Goal: Task Accomplishment & Management: Complete application form

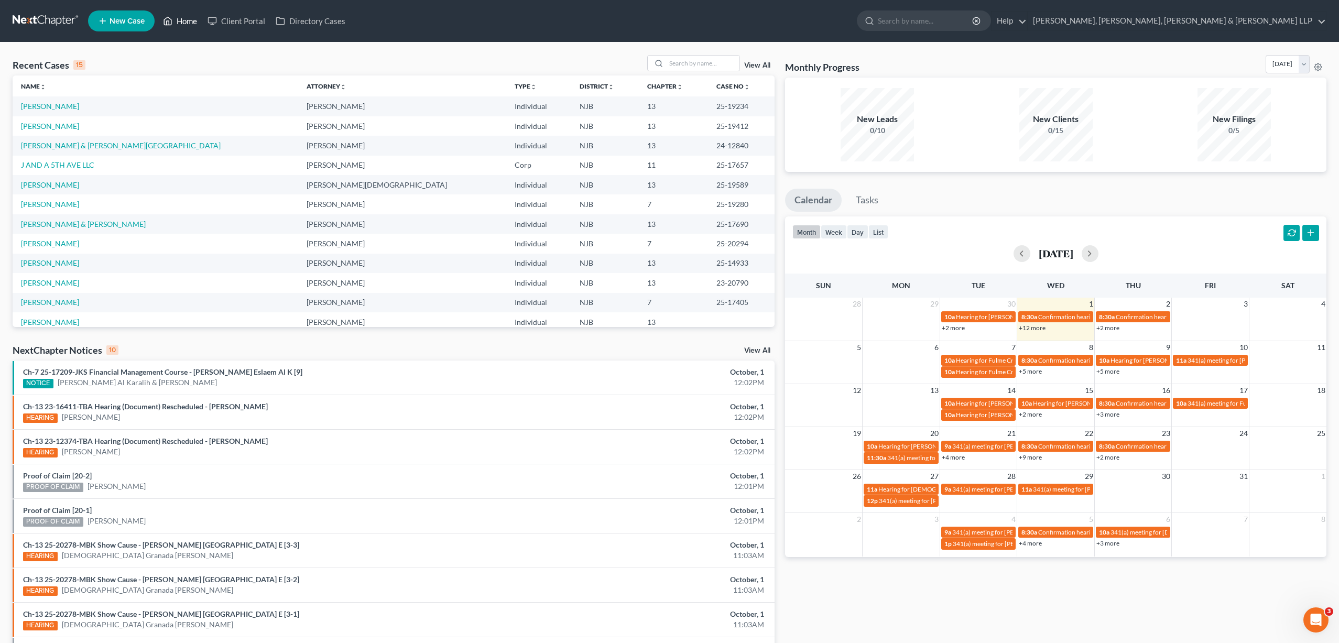
click at [184, 19] on link "Home" at bounding box center [180, 21] width 45 height 19
click at [693, 64] on input "search" at bounding box center [702, 63] width 73 height 15
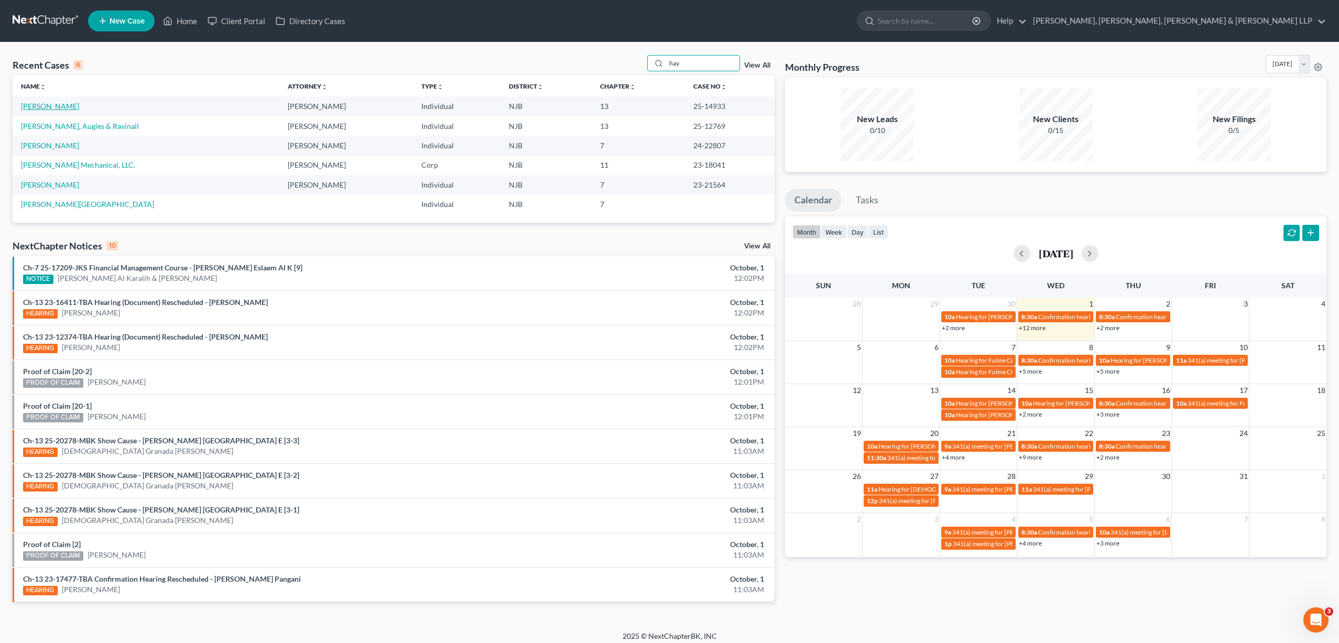
type input "hay"
click at [67, 105] on link "[PERSON_NAME]" at bounding box center [50, 106] width 58 height 9
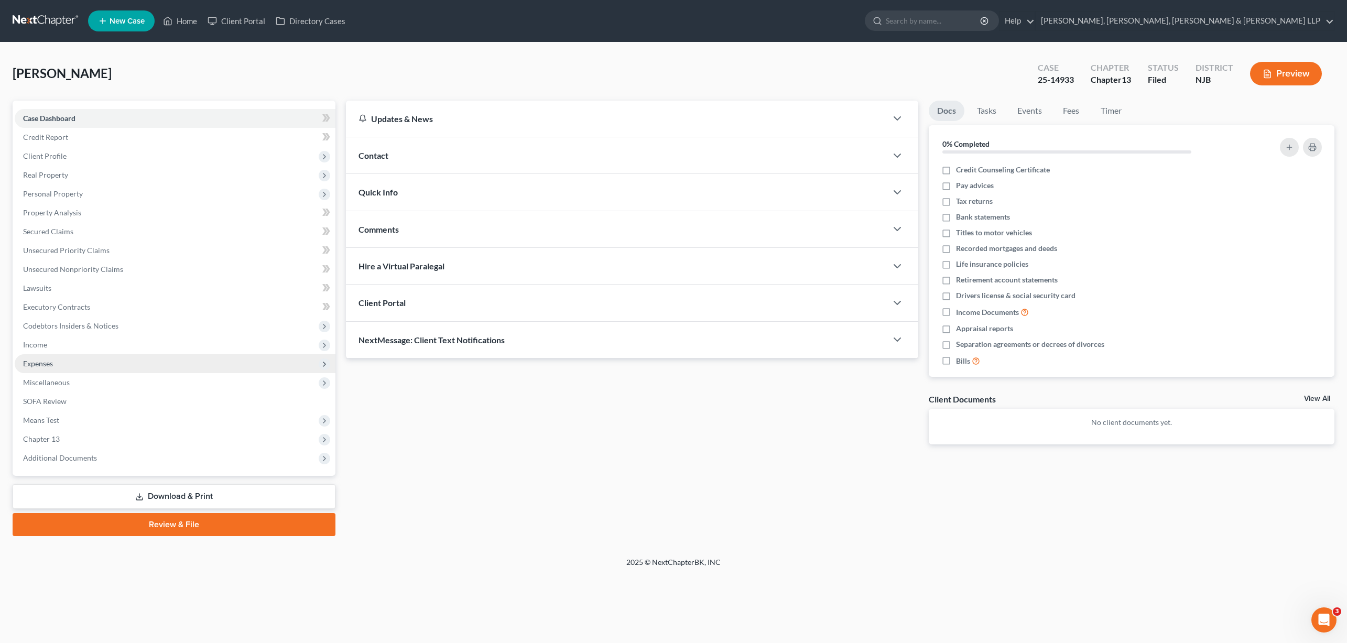
click at [53, 363] on span "Expenses" at bounding box center [38, 363] width 30 height 9
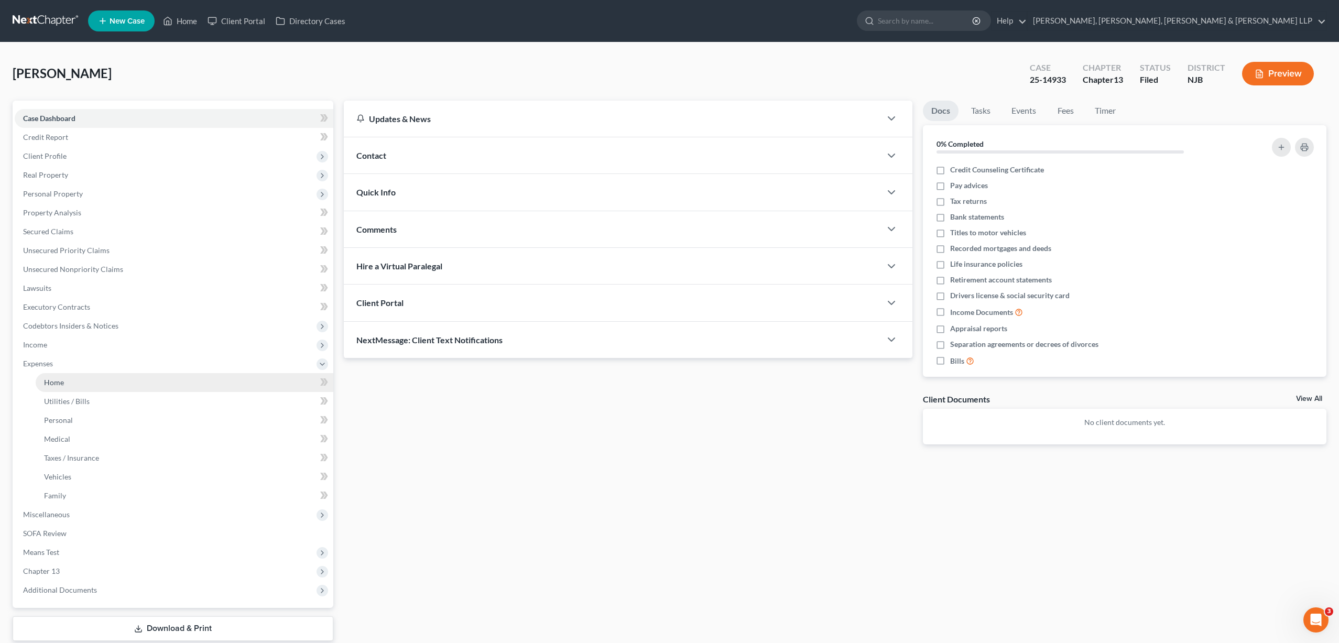
click at [60, 382] on span "Home" at bounding box center [54, 382] width 20 height 9
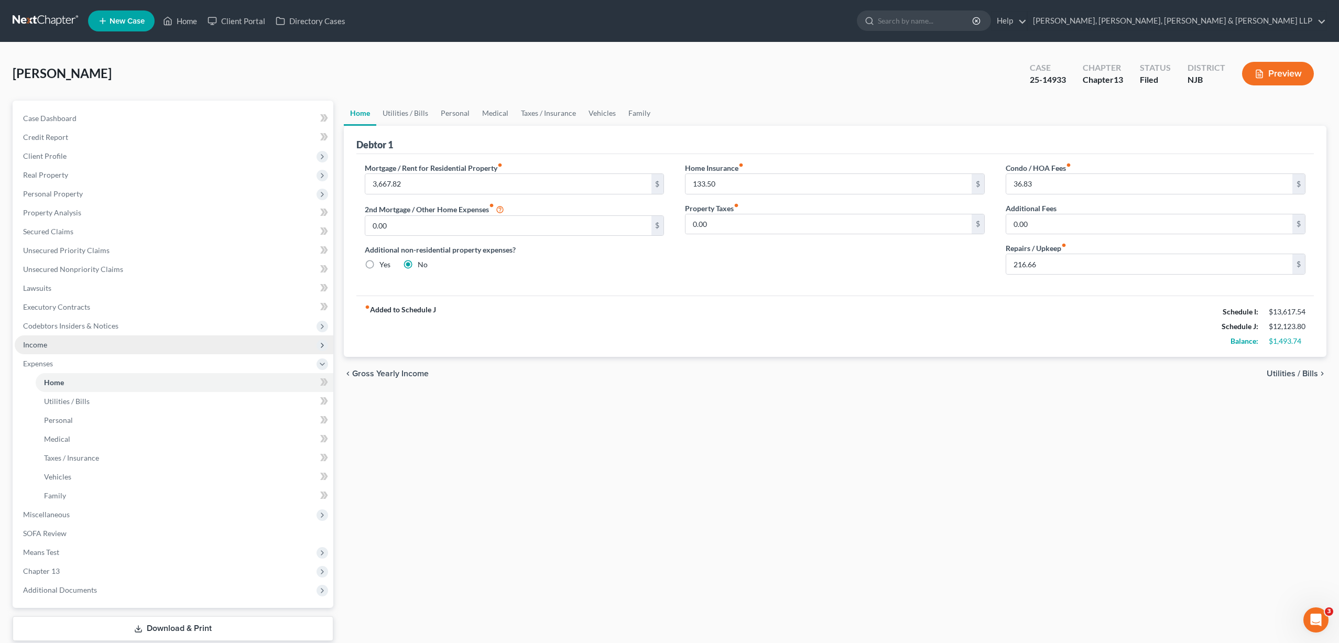
click at [51, 348] on span "Income" at bounding box center [174, 344] width 319 height 19
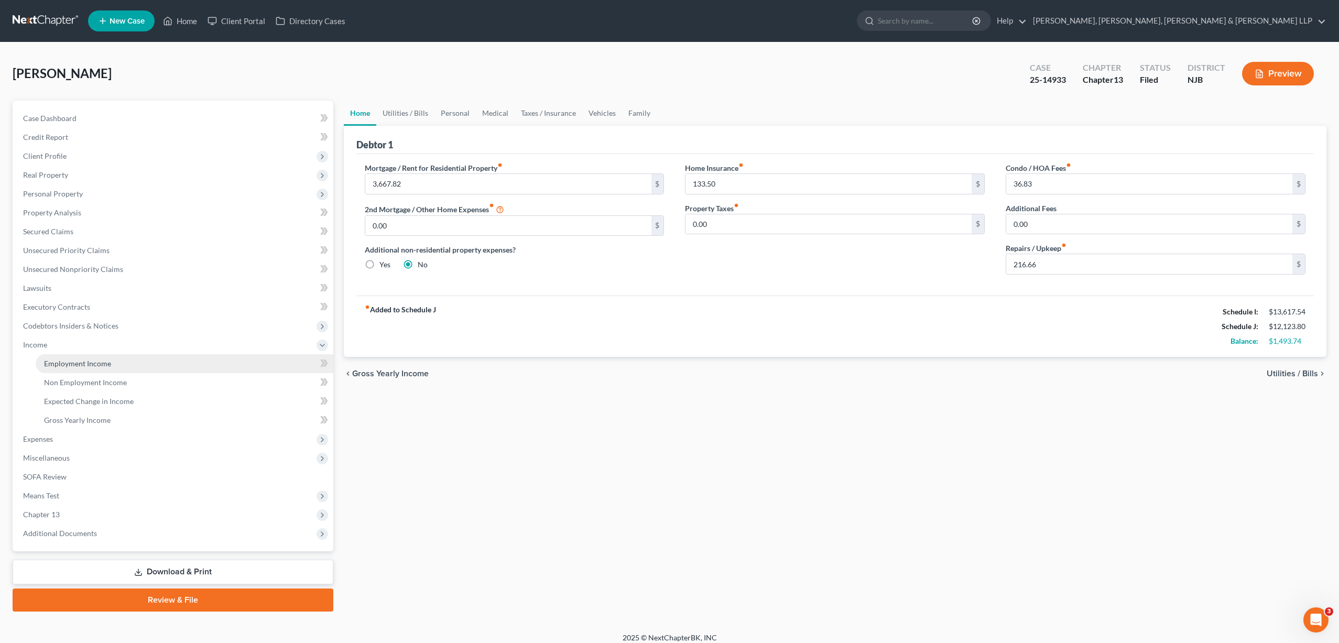
click at [65, 367] on span "Employment Income" at bounding box center [77, 363] width 67 height 9
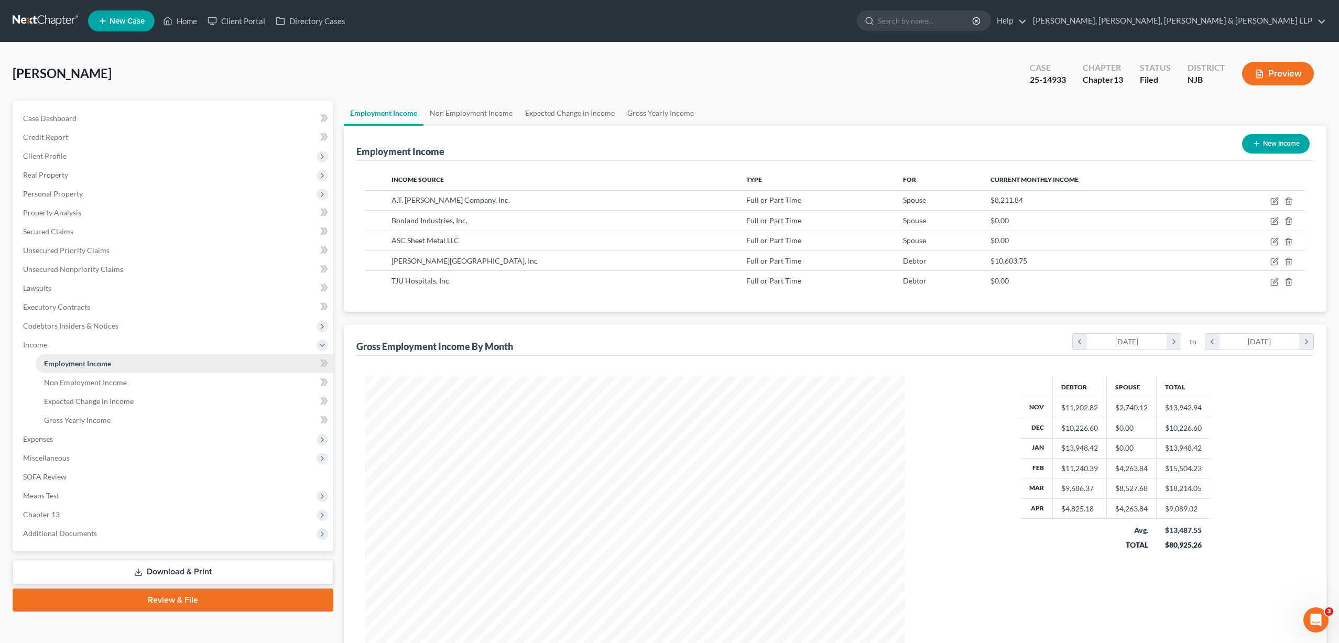
scroll to position [270, 561]
click at [405, 116] on link "Employment Income" at bounding box center [384, 113] width 80 height 25
click at [58, 444] on span "Expenses" at bounding box center [174, 439] width 319 height 19
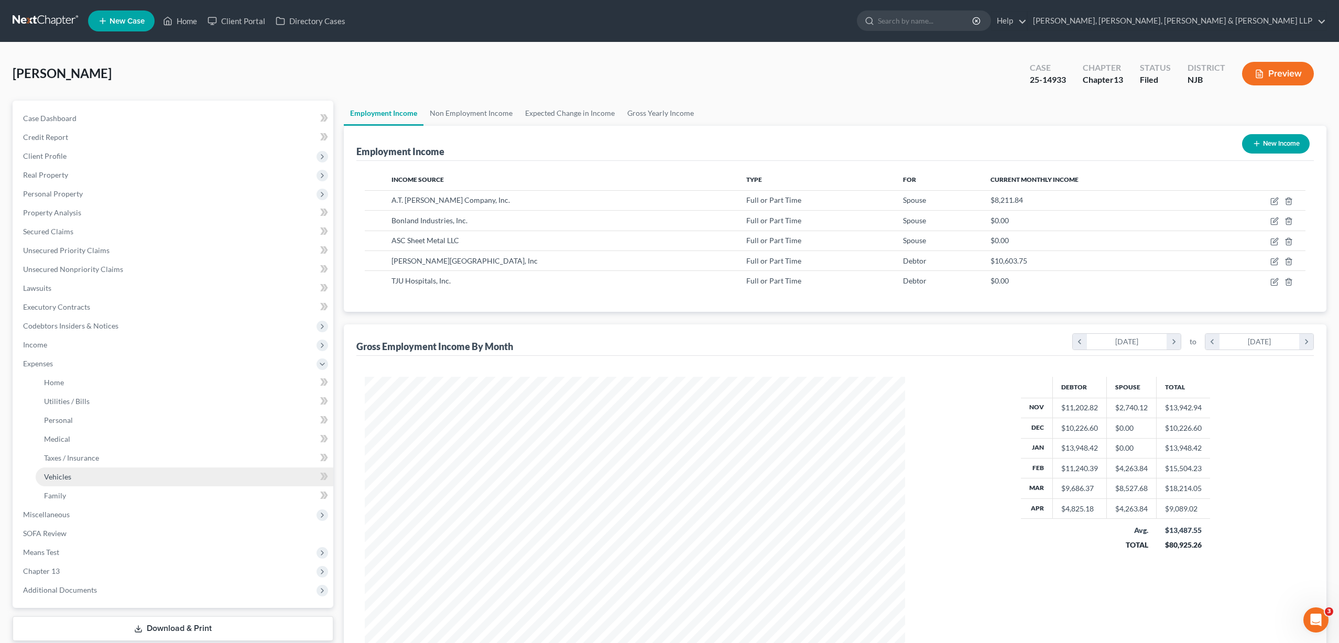
click at [74, 476] on link "Vehicles" at bounding box center [185, 476] width 298 height 19
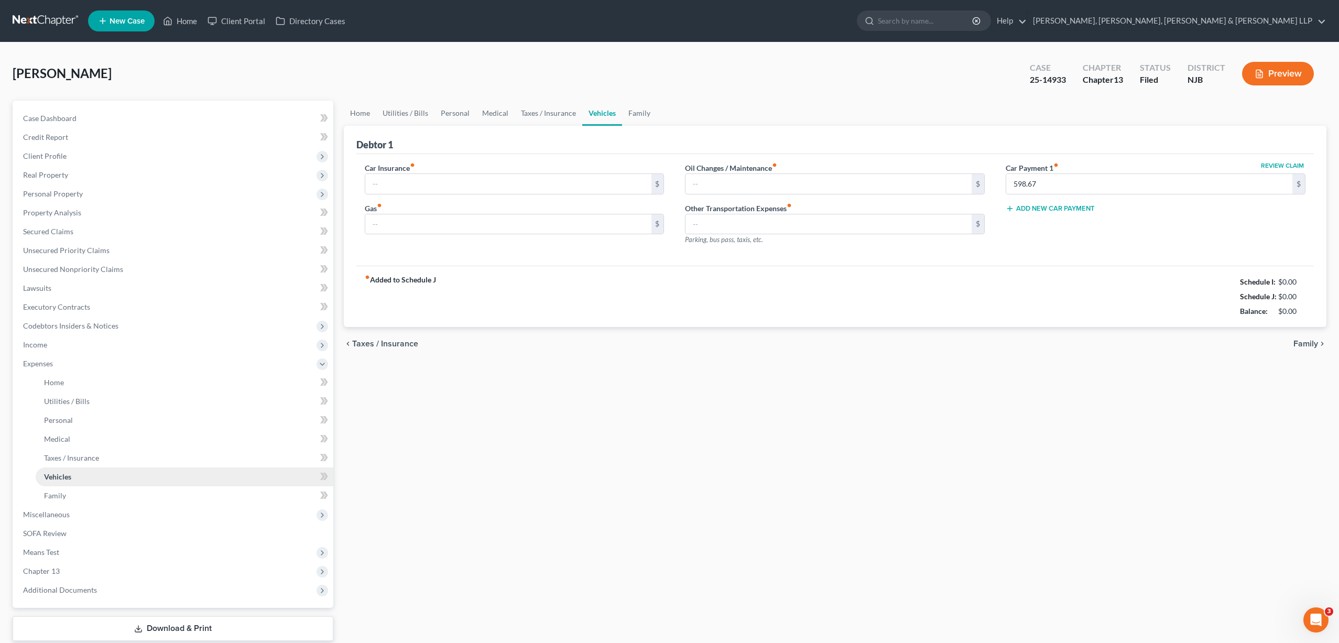
type input "416.66"
type input "1,386.66"
type input "0.00"
click at [410, 113] on link "Utilities / Bills" at bounding box center [405, 113] width 58 height 25
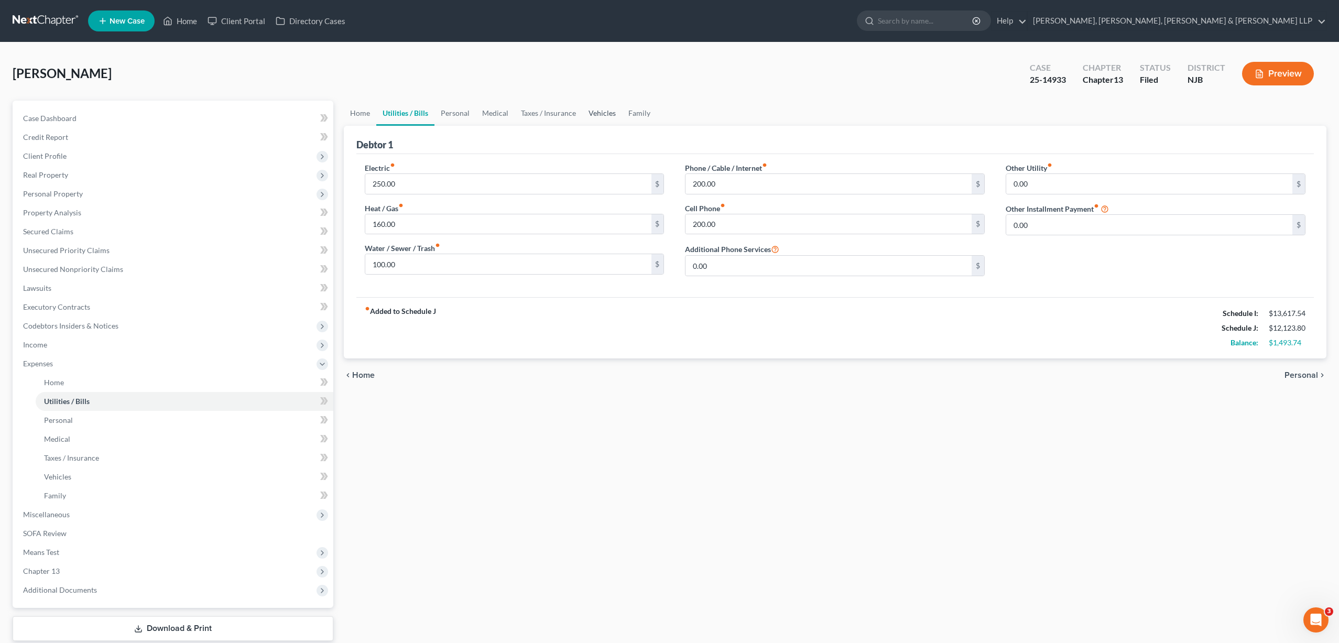
click at [605, 112] on link "Vehicles" at bounding box center [602, 113] width 40 height 25
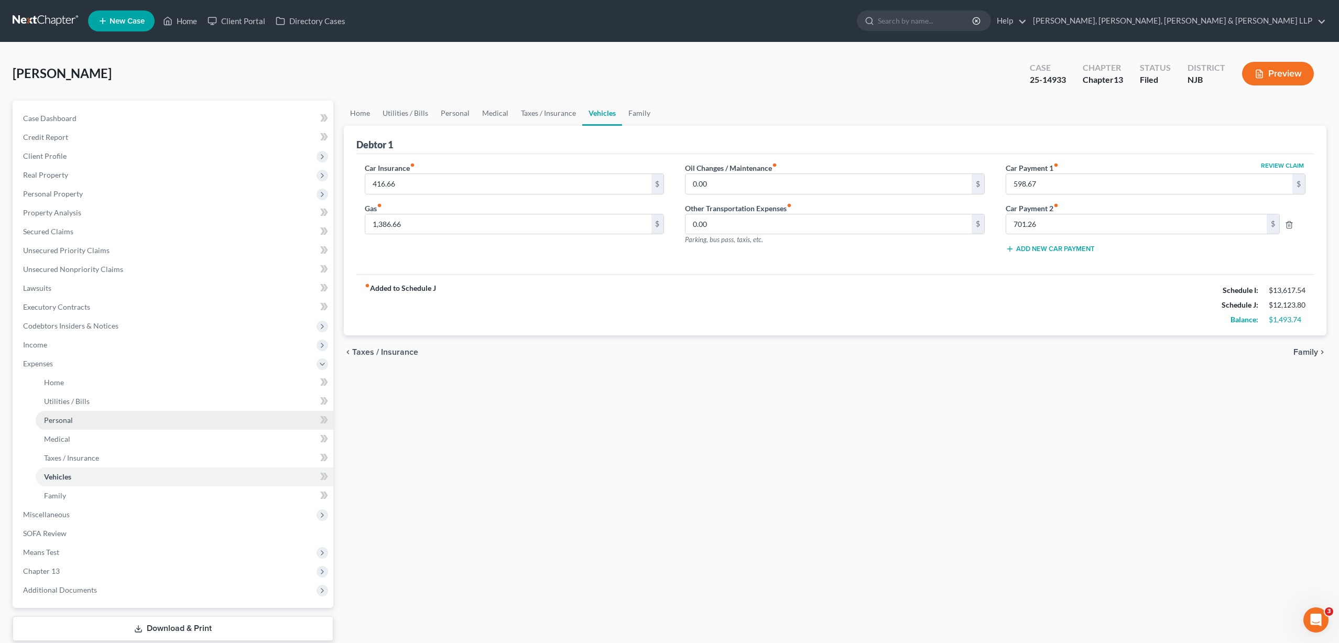
click at [60, 423] on span "Personal" at bounding box center [58, 420] width 29 height 9
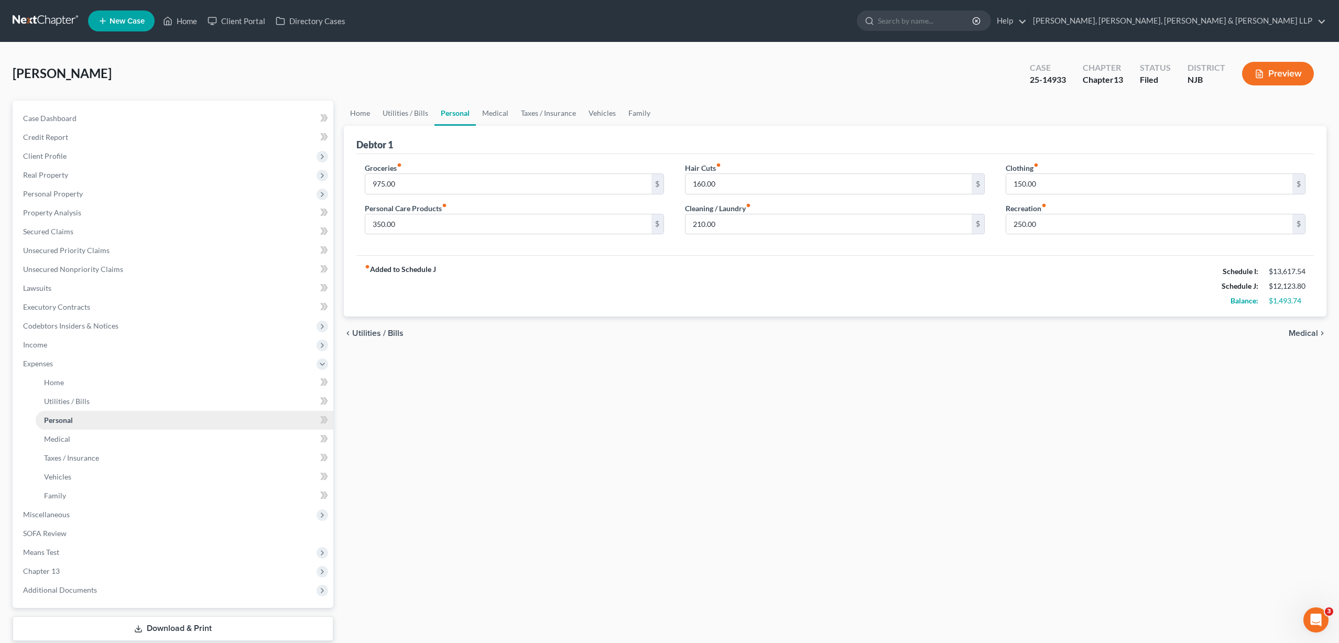
click at [60, 423] on span "Personal" at bounding box center [58, 420] width 29 height 9
click at [489, 113] on link "Medical" at bounding box center [495, 113] width 39 height 25
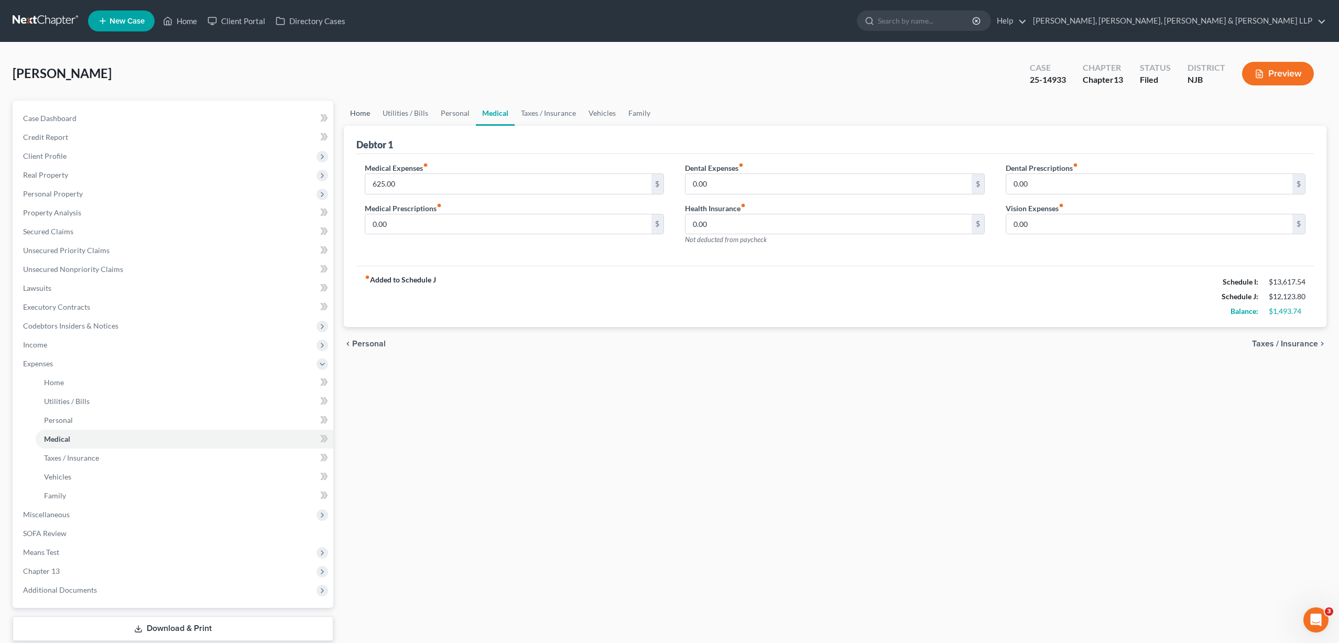
click at [360, 117] on link "Home" at bounding box center [360, 113] width 32 height 25
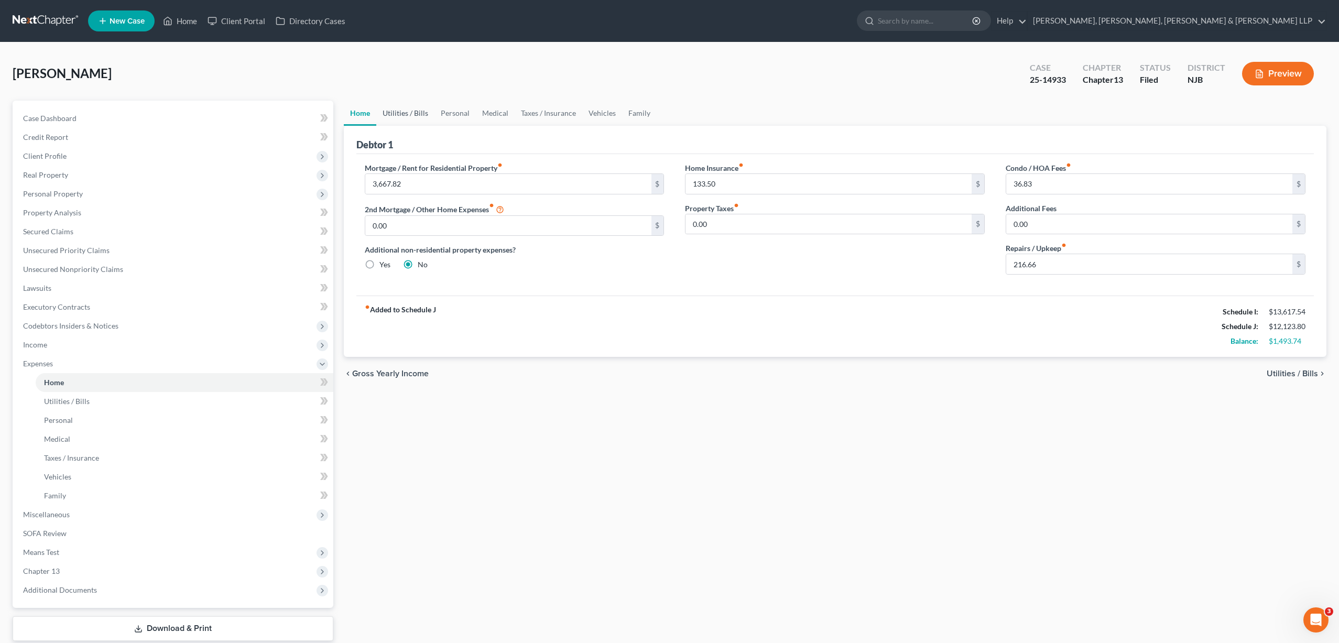
click at [397, 112] on link "Utilities / Bills" at bounding box center [405, 113] width 58 height 25
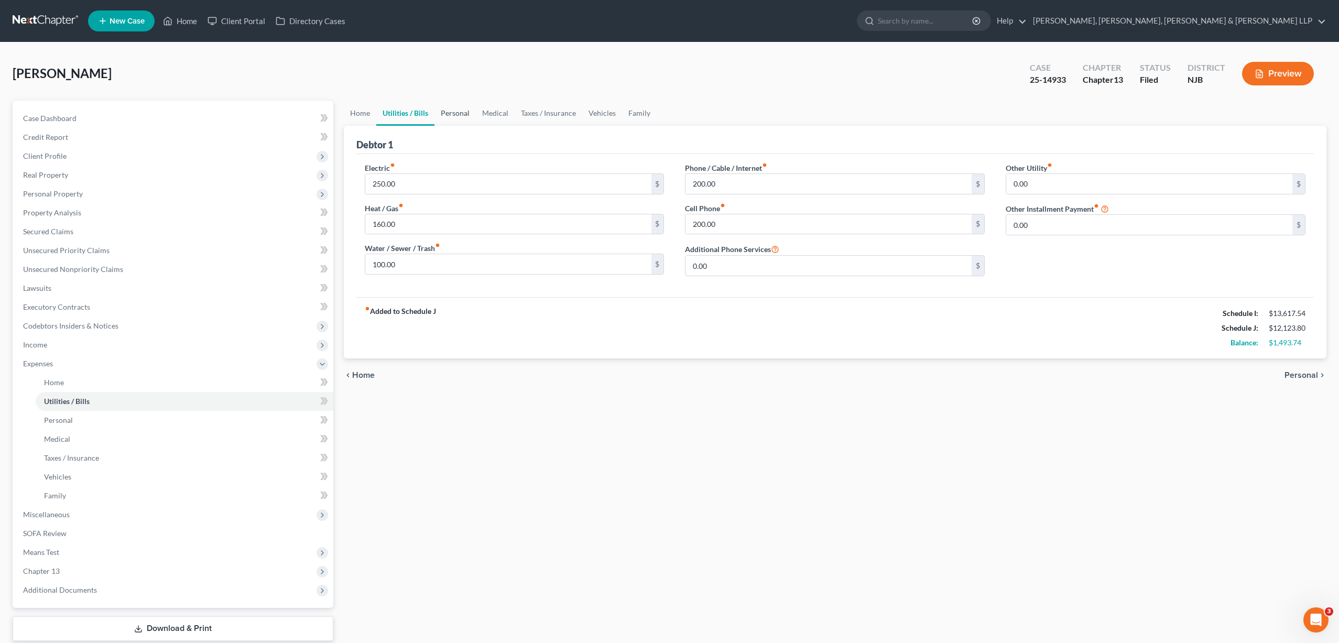
click at [455, 113] on link "Personal" at bounding box center [454, 113] width 41 height 25
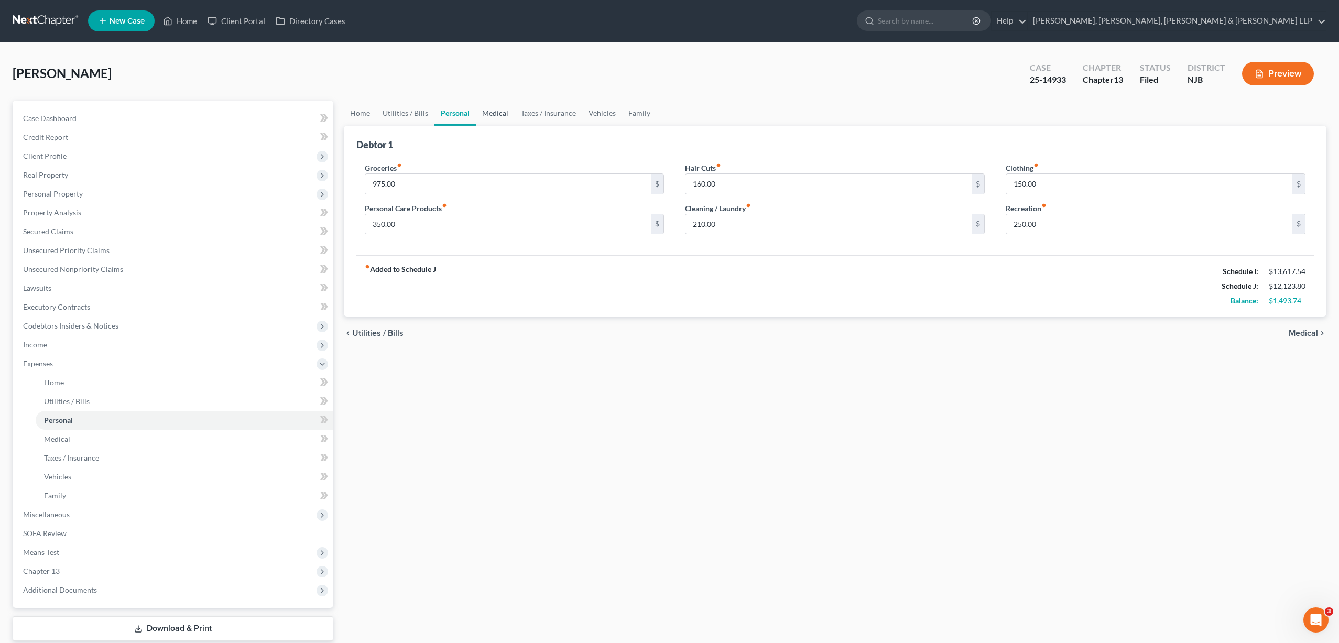
click at [498, 114] on link "Medical" at bounding box center [495, 113] width 39 height 25
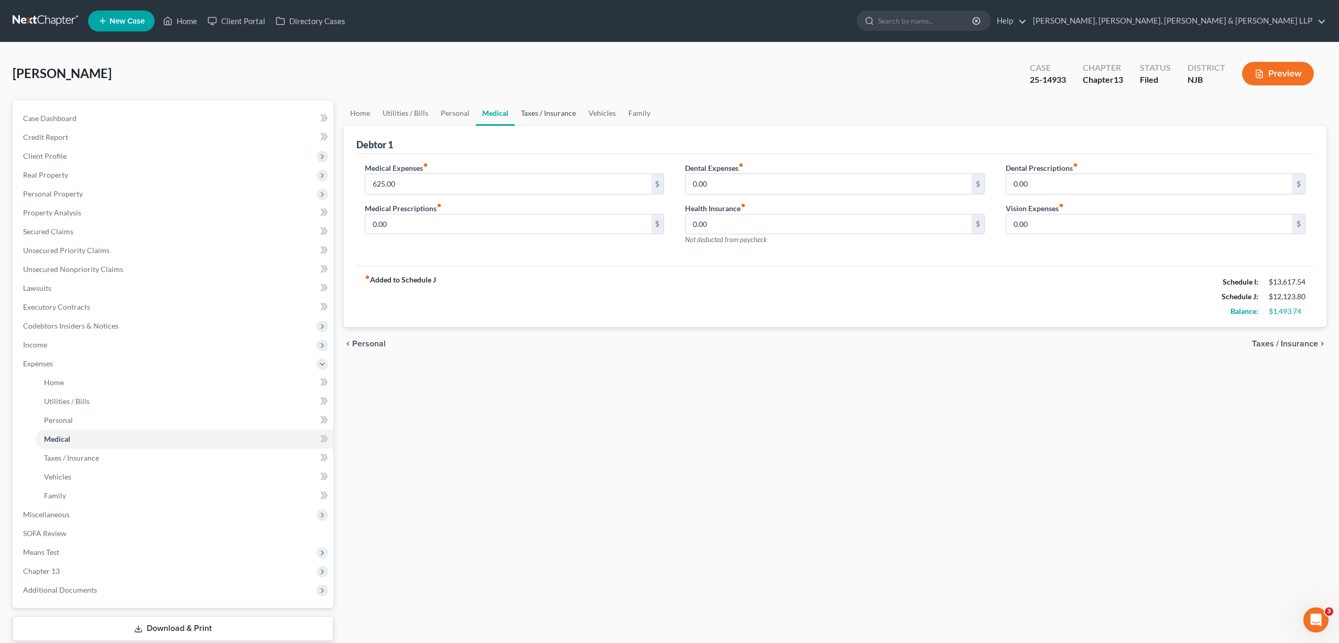
click at [537, 115] on link "Taxes / Insurance" at bounding box center [549, 113] width 68 height 25
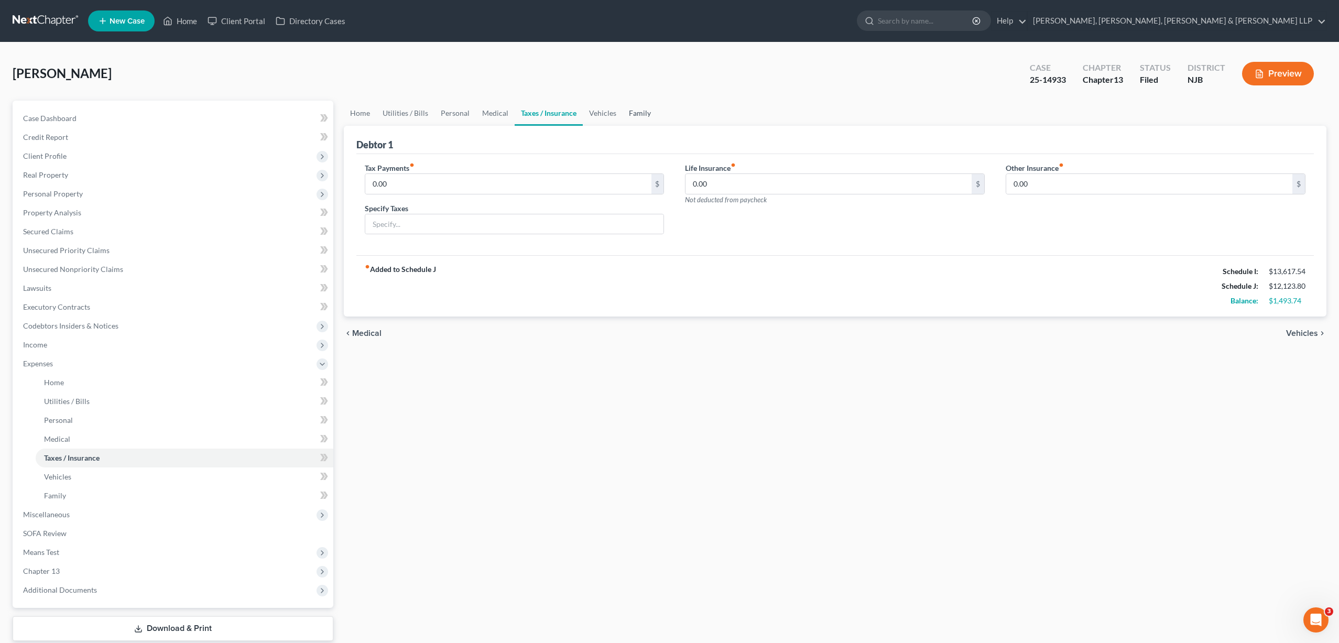
click at [635, 113] on link "Family" at bounding box center [640, 113] width 35 height 25
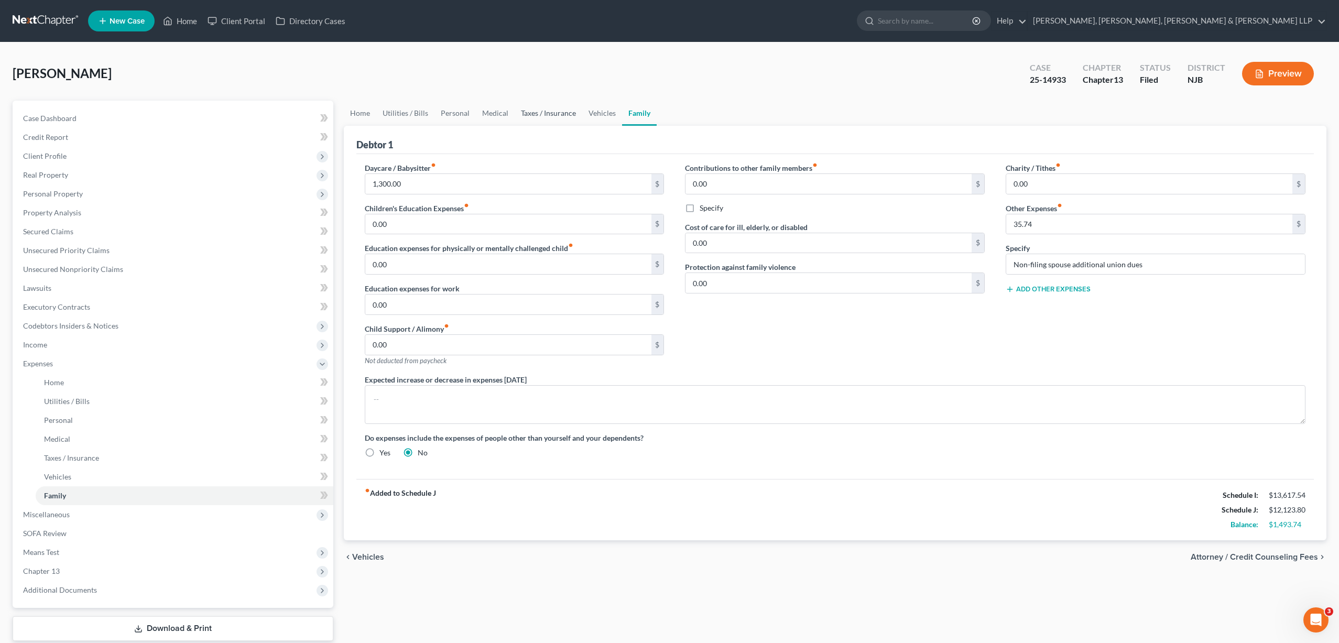
click at [535, 112] on link "Taxes / Insurance" at bounding box center [549, 113] width 68 height 25
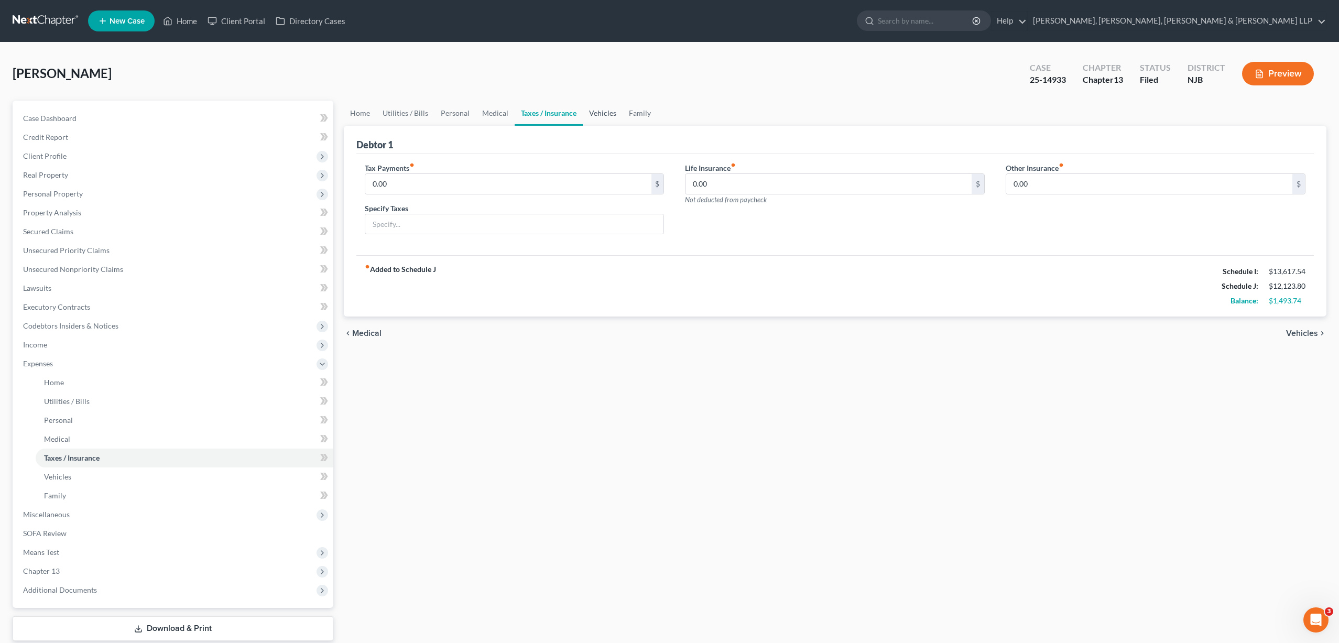
click at [597, 111] on link "Vehicles" at bounding box center [603, 113] width 40 height 25
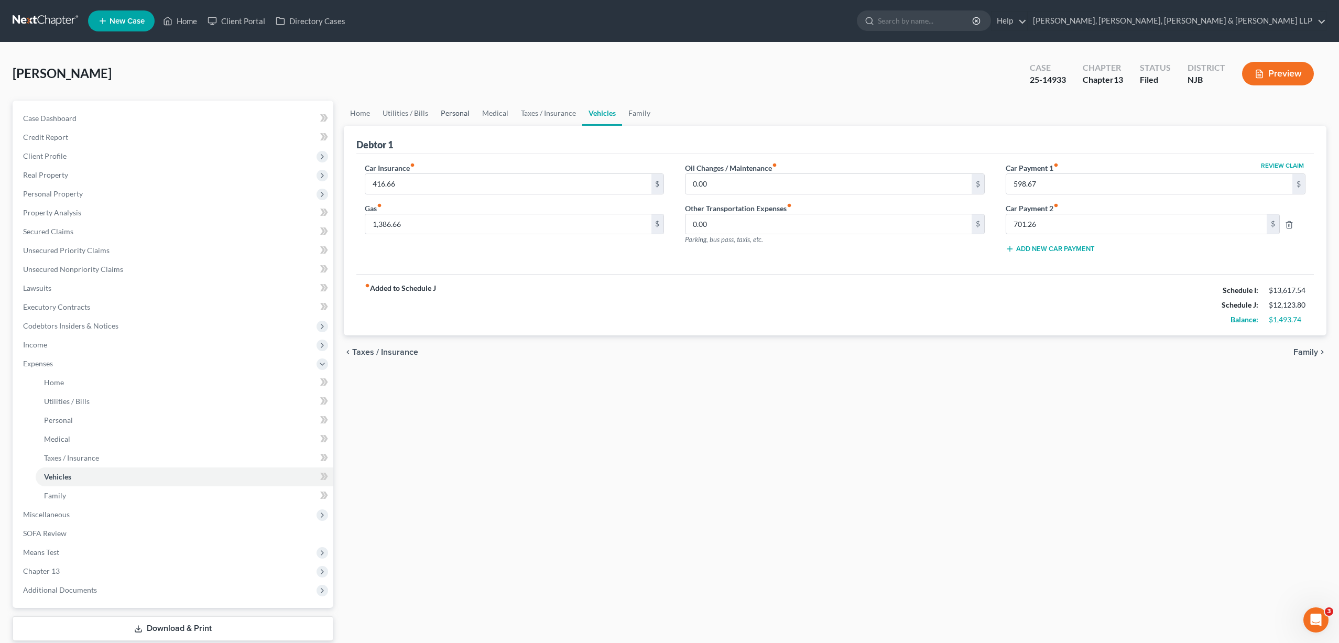
click at [462, 113] on link "Personal" at bounding box center [454, 113] width 41 height 25
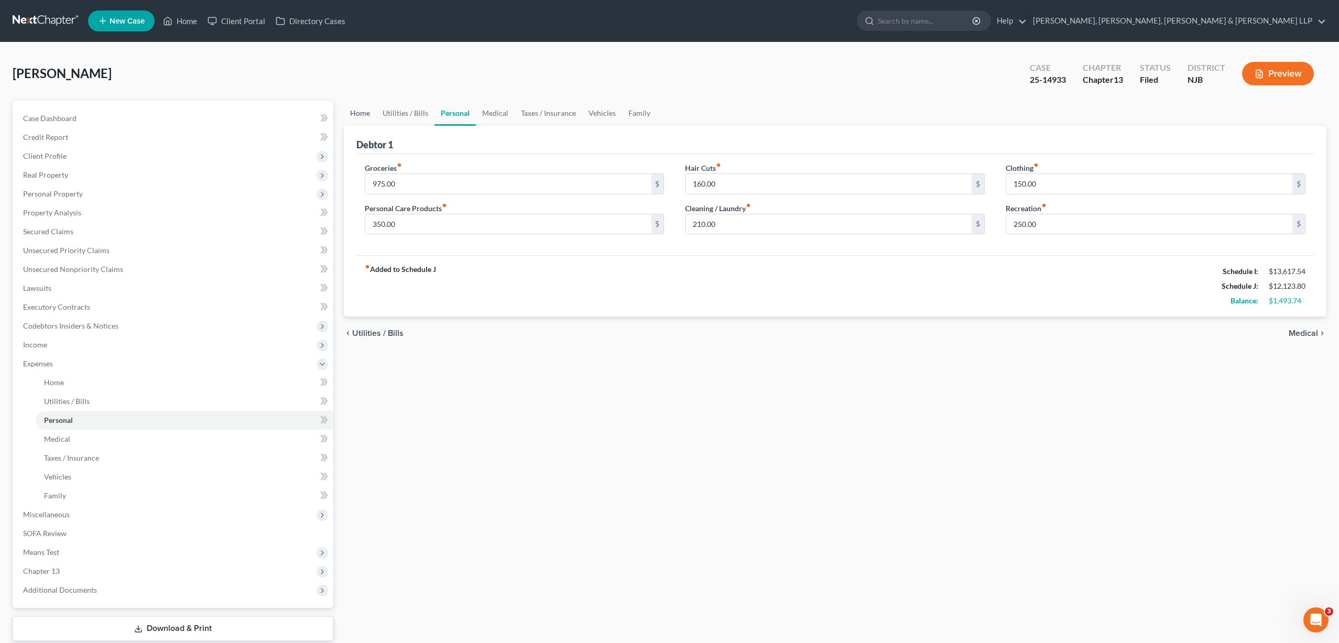
click at [355, 113] on link "Home" at bounding box center [360, 113] width 32 height 25
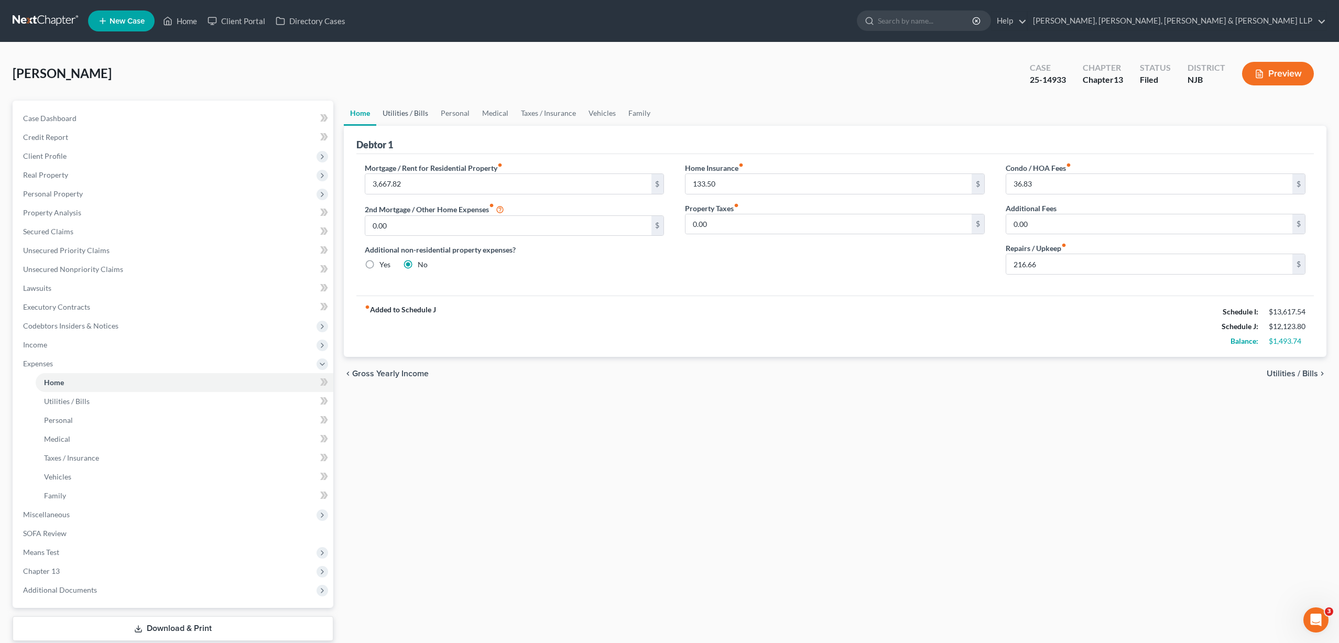
click at [401, 111] on link "Utilities / Bills" at bounding box center [405, 113] width 58 height 25
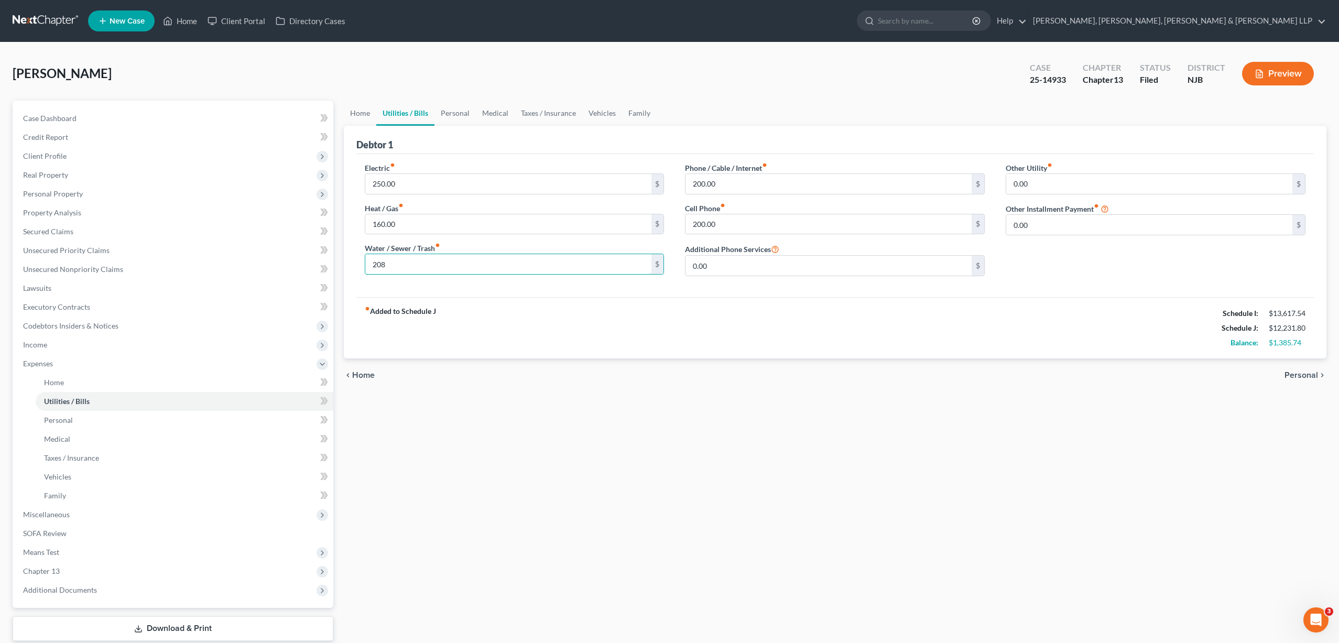
type input "208"
click at [738, 180] on input "200.00" at bounding box center [828, 184] width 286 height 20
type input "160"
click at [380, 223] on input "160.00" at bounding box center [508, 224] width 286 height 20
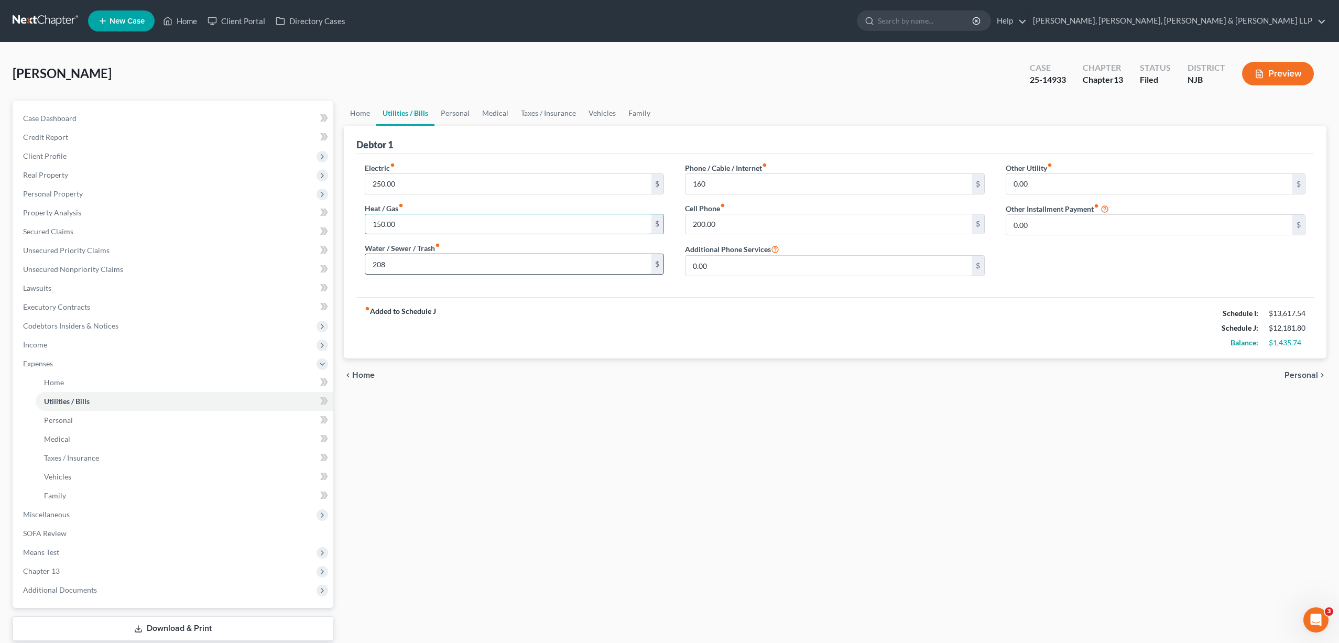
type input "150.00"
click at [435, 266] on input "208" at bounding box center [508, 264] width 286 height 20
click at [1031, 183] on input "0.00" at bounding box center [1149, 184] width 286 height 20
type input "208"
type input "125"
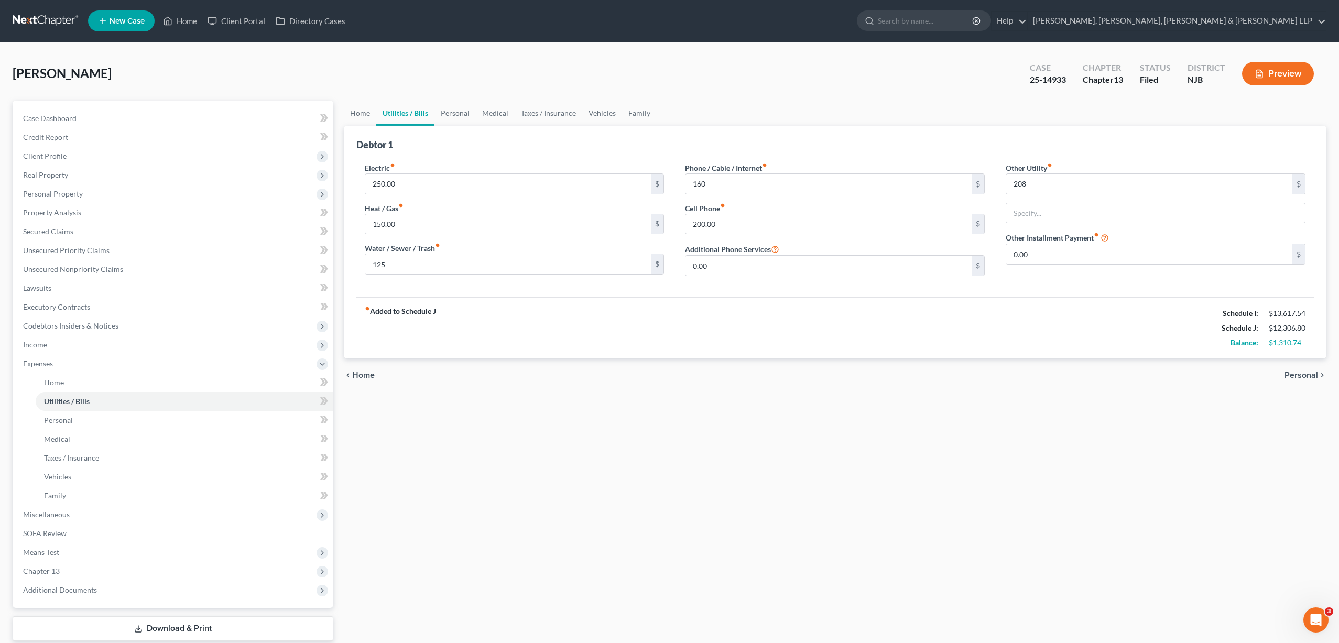
click at [853, 321] on div "fiber_manual_record Added to Schedule J Schedule I: $13,617.54 Schedule J: $12,…" at bounding box center [834, 327] width 957 height 61
click at [452, 113] on link "Personal" at bounding box center [454, 113] width 41 height 25
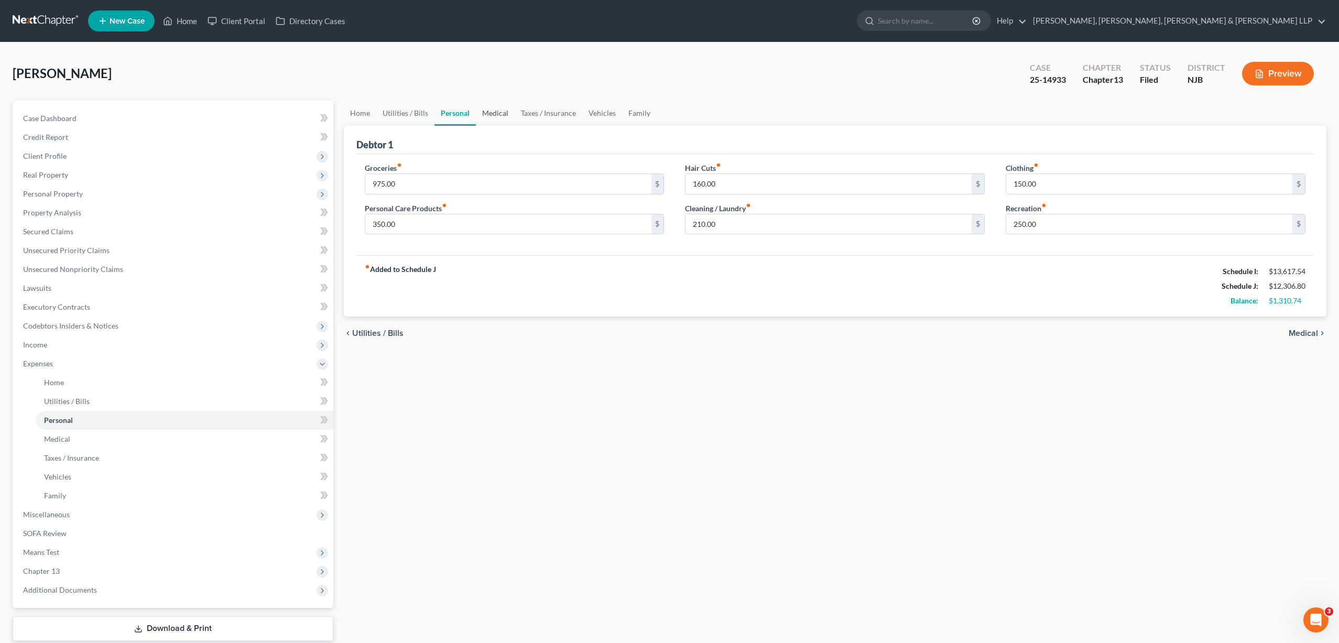
click at [487, 117] on link "Medical" at bounding box center [495, 113] width 39 height 25
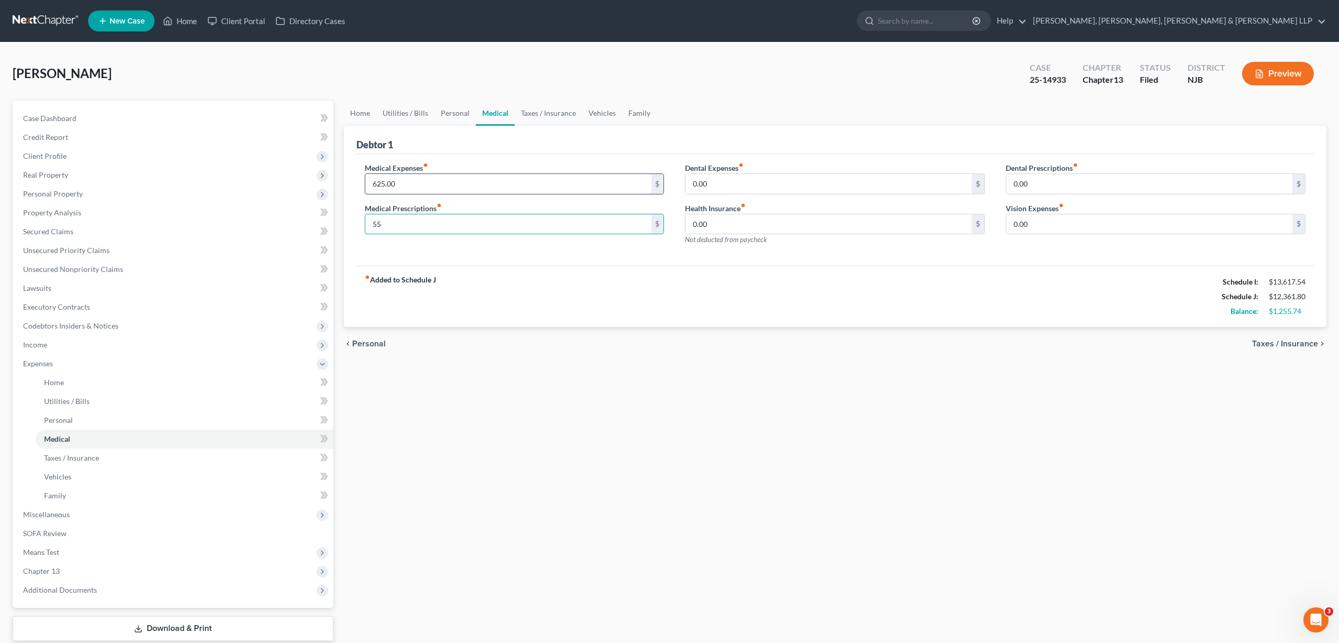
type input "55"
click at [376, 182] on input "625.00" at bounding box center [508, 184] width 286 height 20
click at [374, 183] on input "625.00" at bounding box center [508, 184] width 286 height 20
click at [376, 182] on input "625.00" at bounding box center [508, 184] width 286 height 20
type input "225.00"
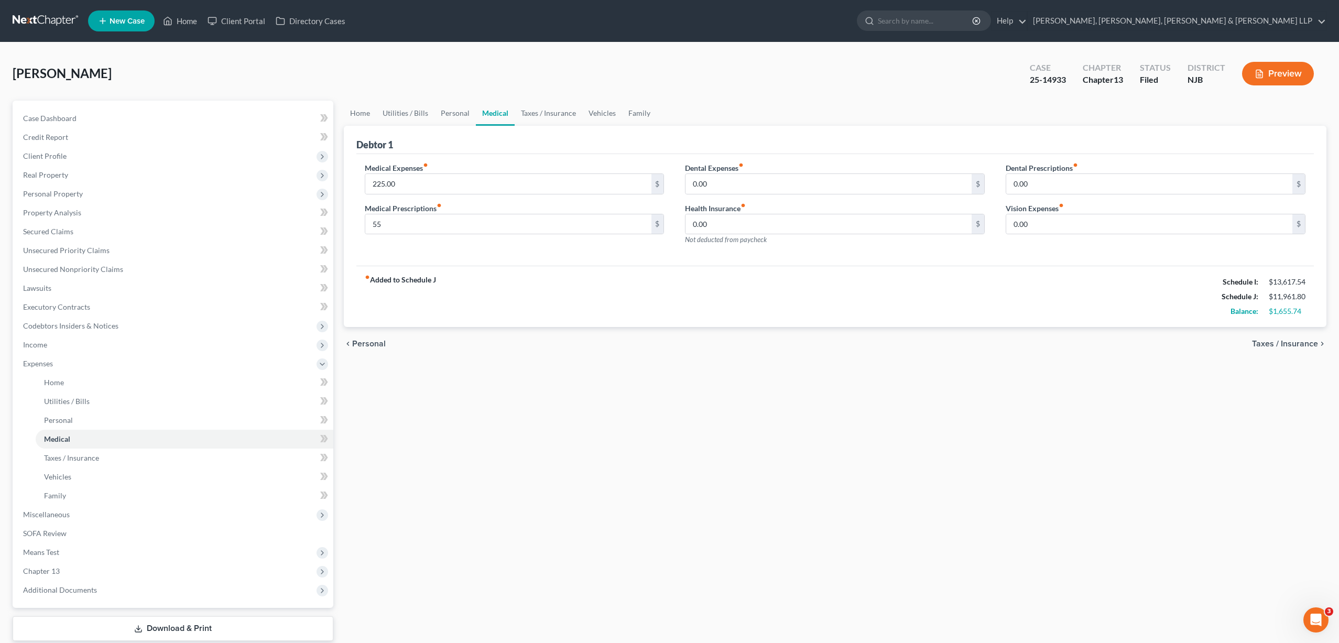
click at [456, 250] on div "Medical Expenses fiber_manual_record 225.00 $ Medical Prescriptions fiber_manua…" at bounding box center [514, 207] width 321 height 91
type input "20"
click at [1009, 273] on div "fiber_manual_record Added to Schedule J Schedule I: $13,617.54 Schedule J: $11,…" at bounding box center [834, 296] width 957 height 61
click at [1043, 223] on input "0.00" at bounding box center [1149, 224] width 286 height 20
click at [1060, 265] on div "Medical Expenses fiber_manual_record 225.00 $ Medical Prescriptions fiber_manua…" at bounding box center [834, 210] width 957 height 112
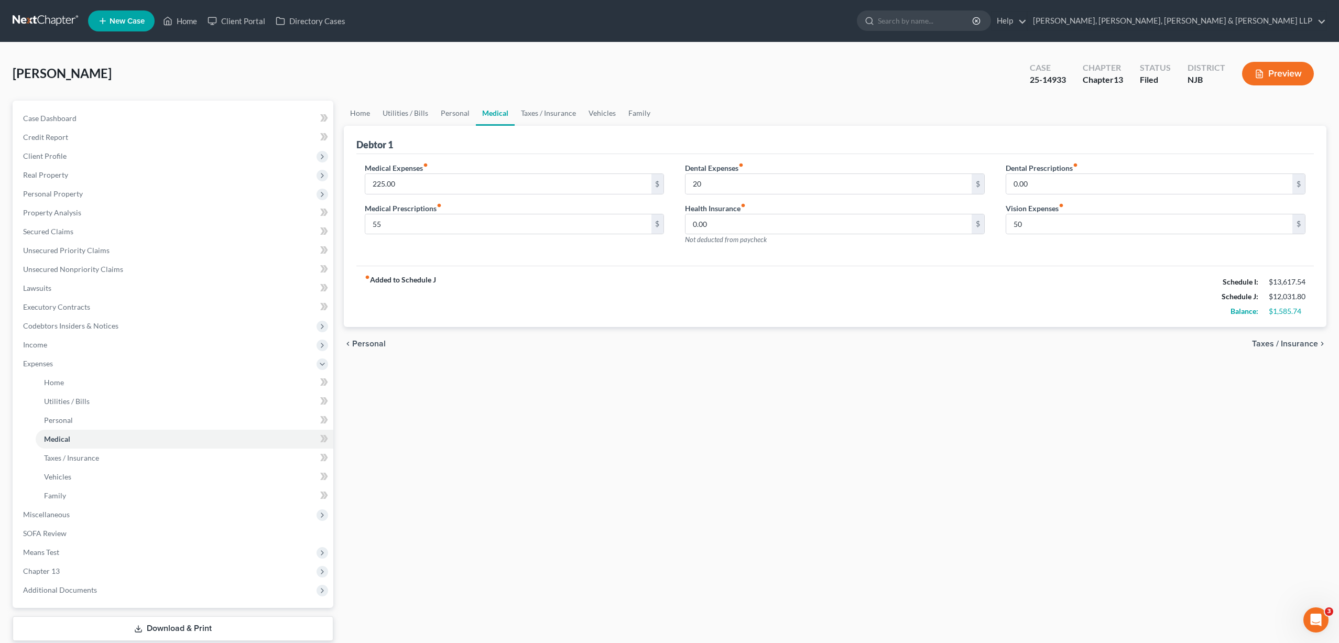
click at [1052, 276] on div "fiber_manual_record Added to Schedule J Schedule I: $13,617.54 Schedule J: $12,…" at bounding box center [834, 296] width 957 height 61
type input "66"
click at [1030, 284] on div "fiber_manual_record Added to Schedule J Schedule I: $13,617.54 Schedule J: $12,…" at bounding box center [834, 296] width 957 height 61
click at [1029, 293] on div "fiber_manual_record Added to Schedule J Schedule I: $13,617.54 Schedule J: $12,…" at bounding box center [834, 296] width 957 height 61
click at [555, 116] on link "Taxes / Insurance" at bounding box center [549, 113] width 68 height 25
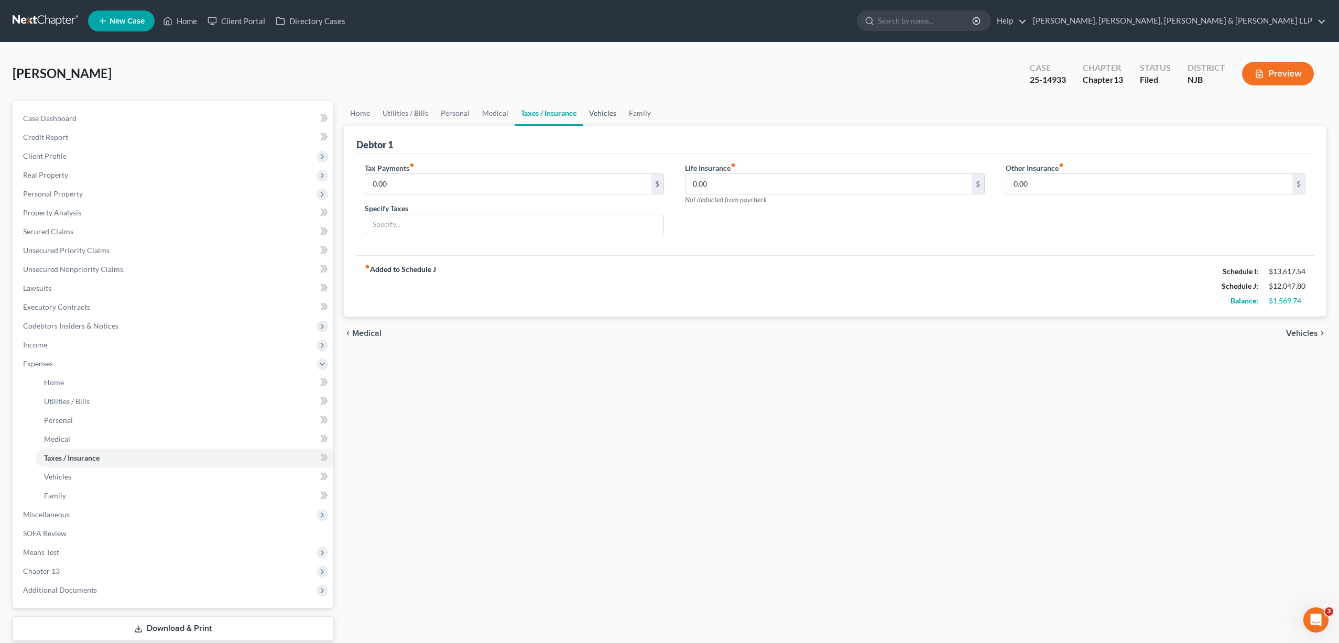
click at [593, 113] on link "Vehicles" at bounding box center [603, 113] width 40 height 25
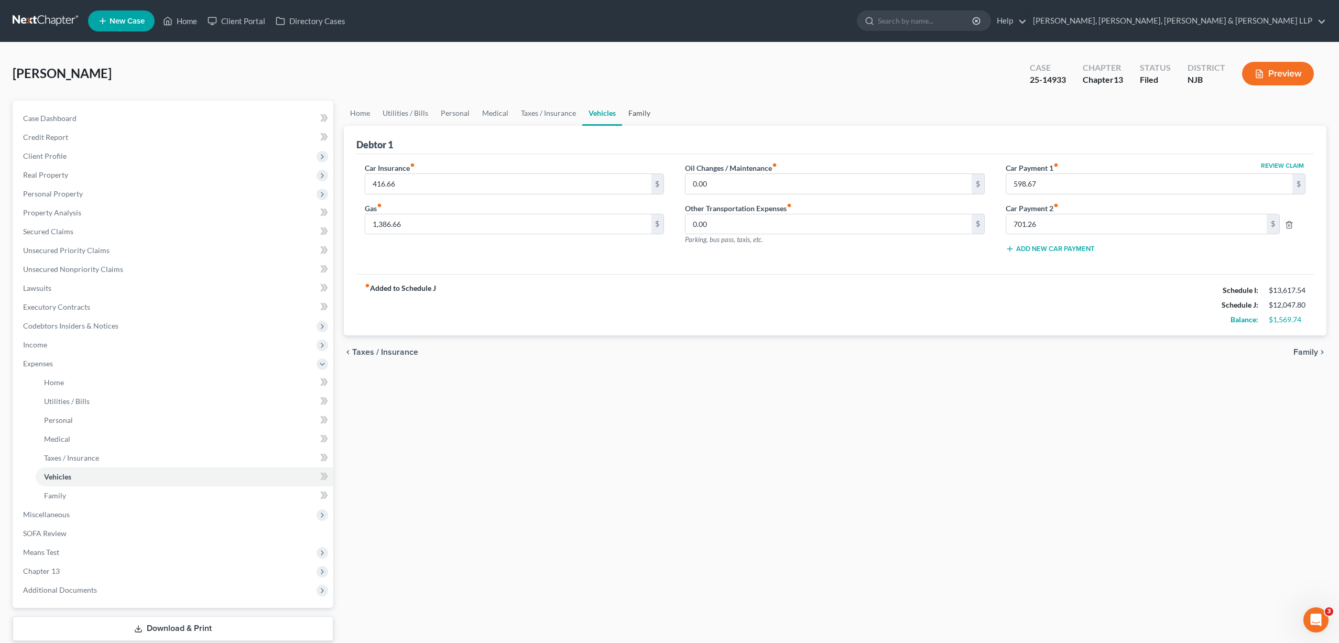
drag, startPoint x: 634, startPoint y: 111, endPoint x: 630, endPoint y: 119, distance: 8.7
click at [634, 111] on link "Family" at bounding box center [639, 113] width 35 height 25
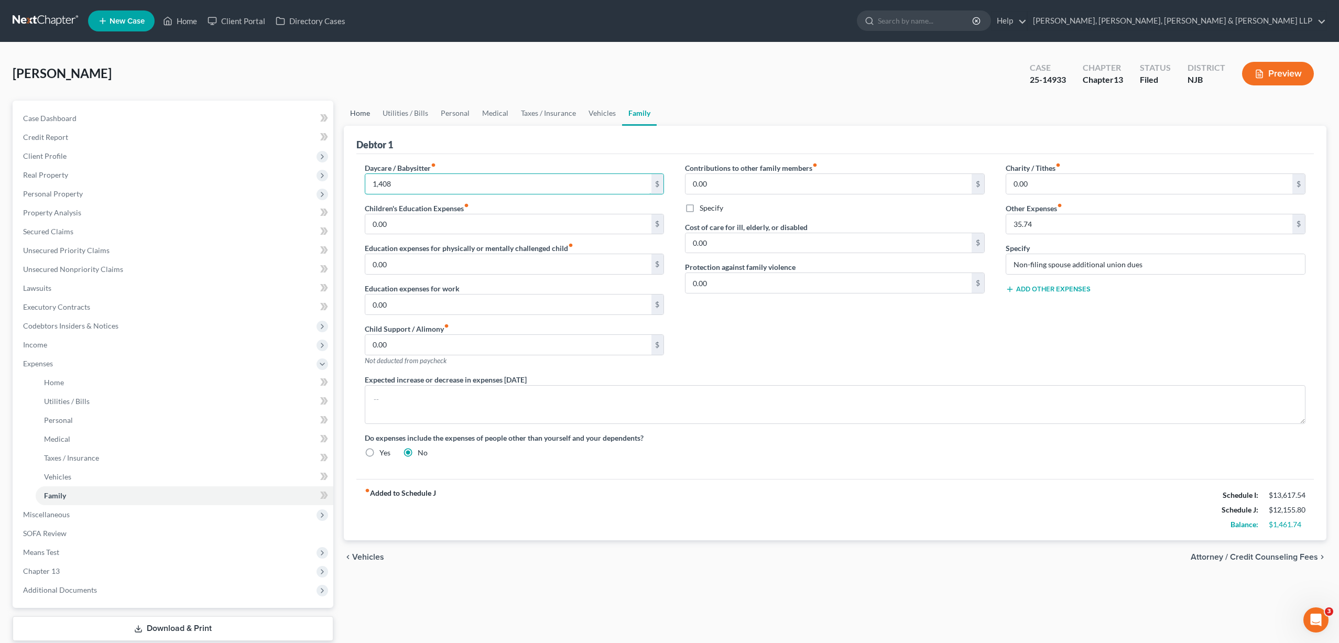
type input "1,408"
click at [363, 114] on link "Home" at bounding box center [360, 113] width 32 height 25
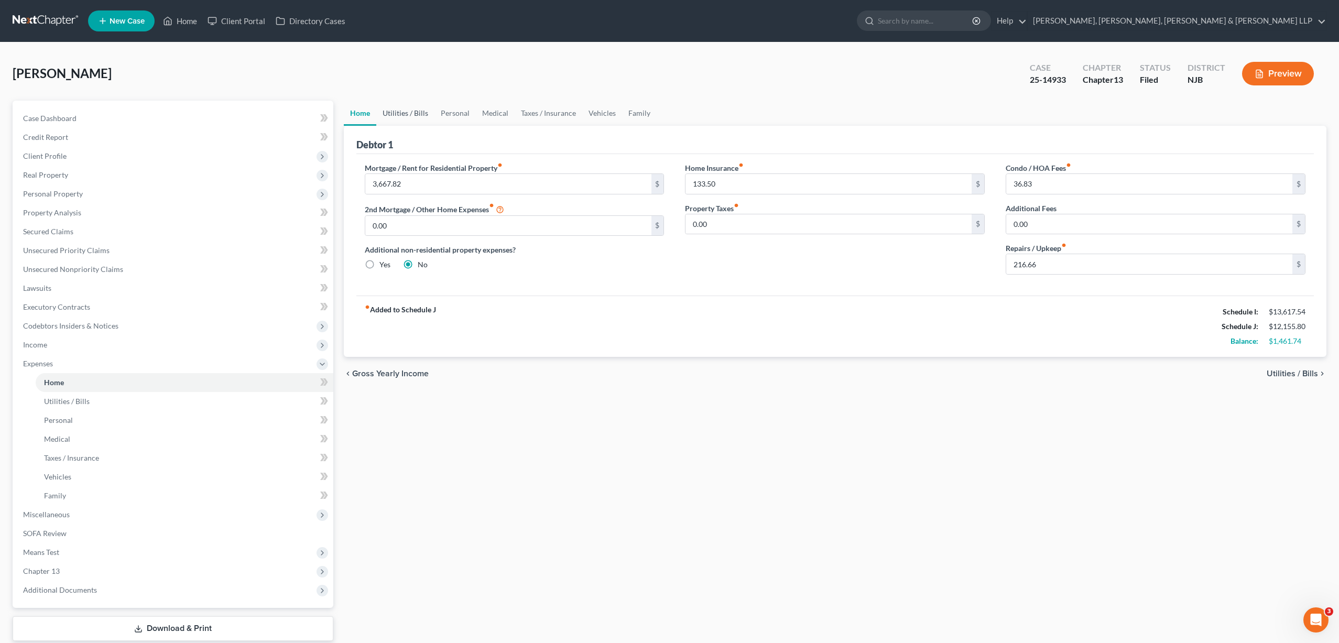
click at [398, 111] on link "Utilities / Bills" at bounding box center [405, 113] width 58 height 25
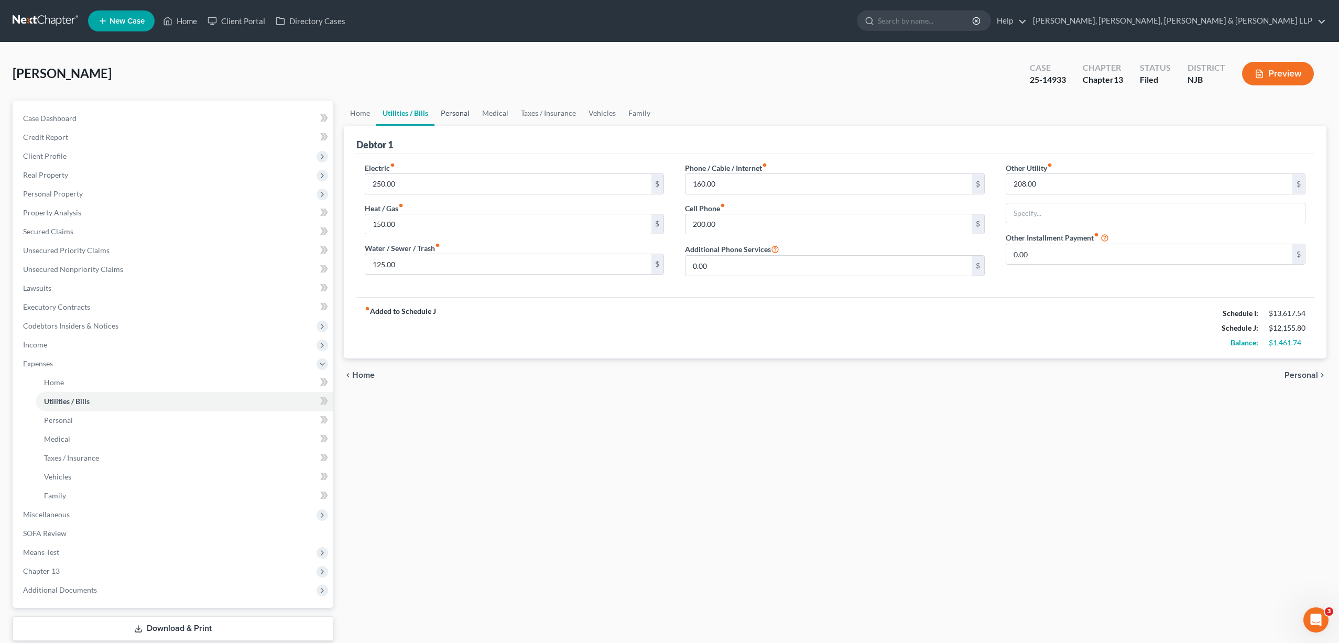
click at [453, 117] on link "Personal" at bounding box center [454, 113] width 41 height 25
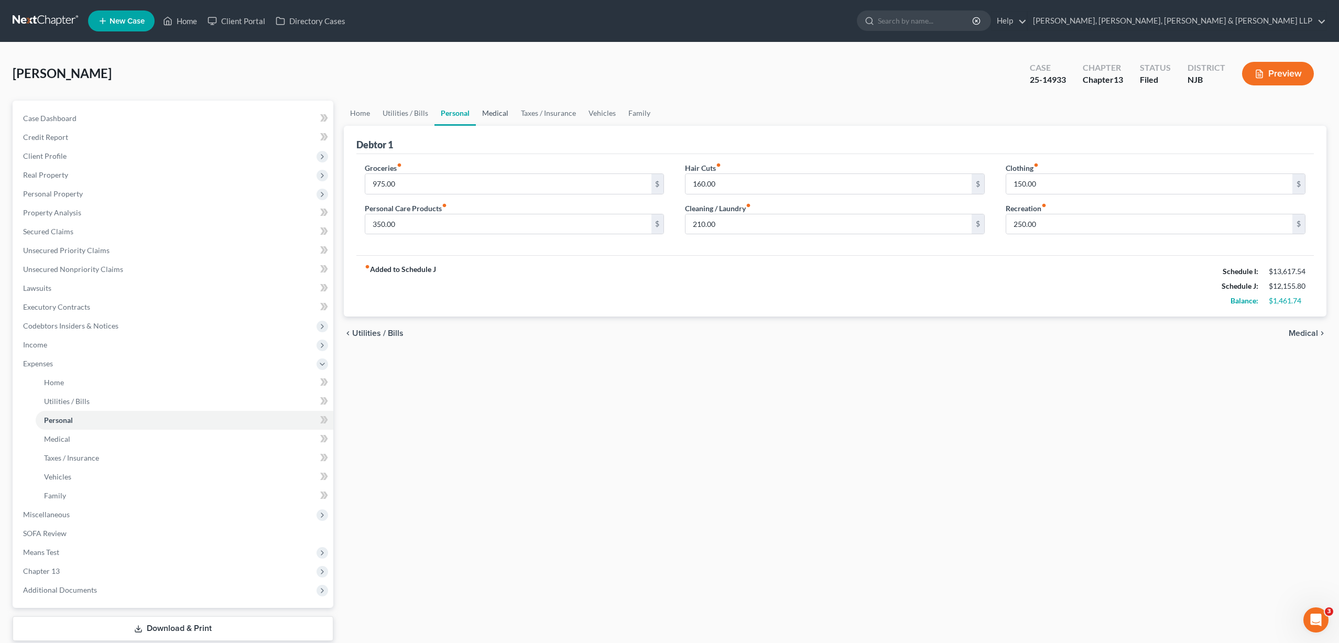
click at [495, 109] on link "Medical" at bounding box center [495, 113] width 39 height 25
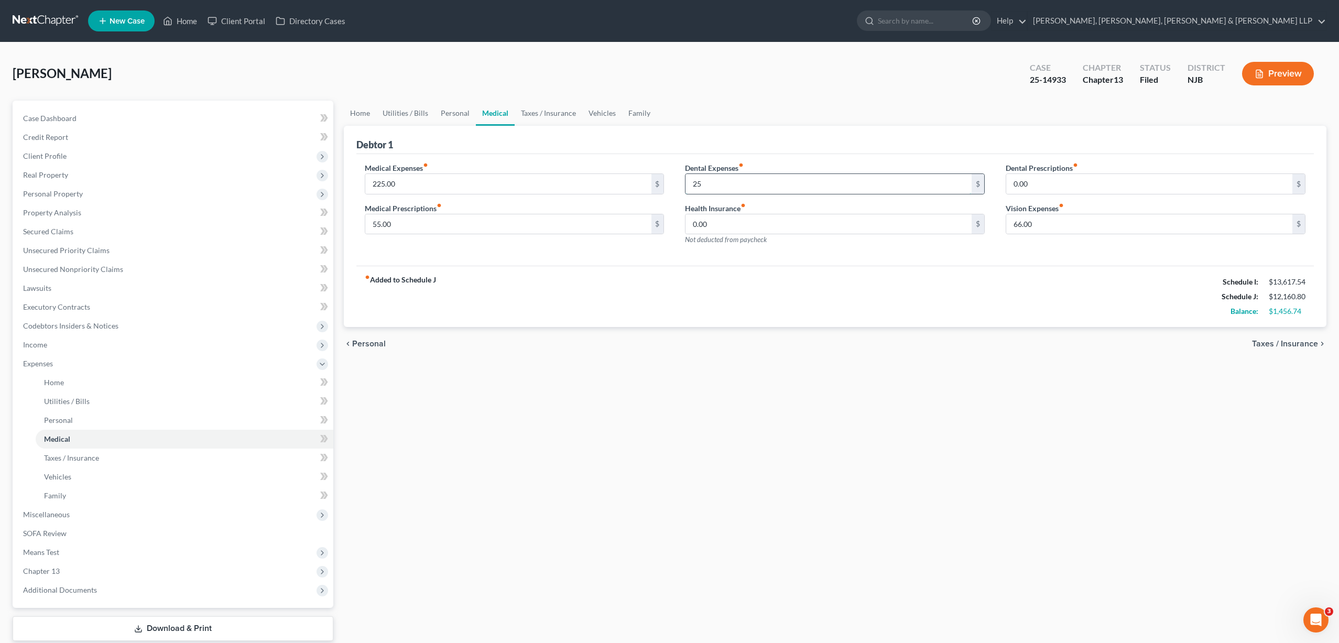
type input "2"
type input "35"
click at [551, 111] on link "Taxes / Insurance" at bounding box center [549, 113] width 68 height 25
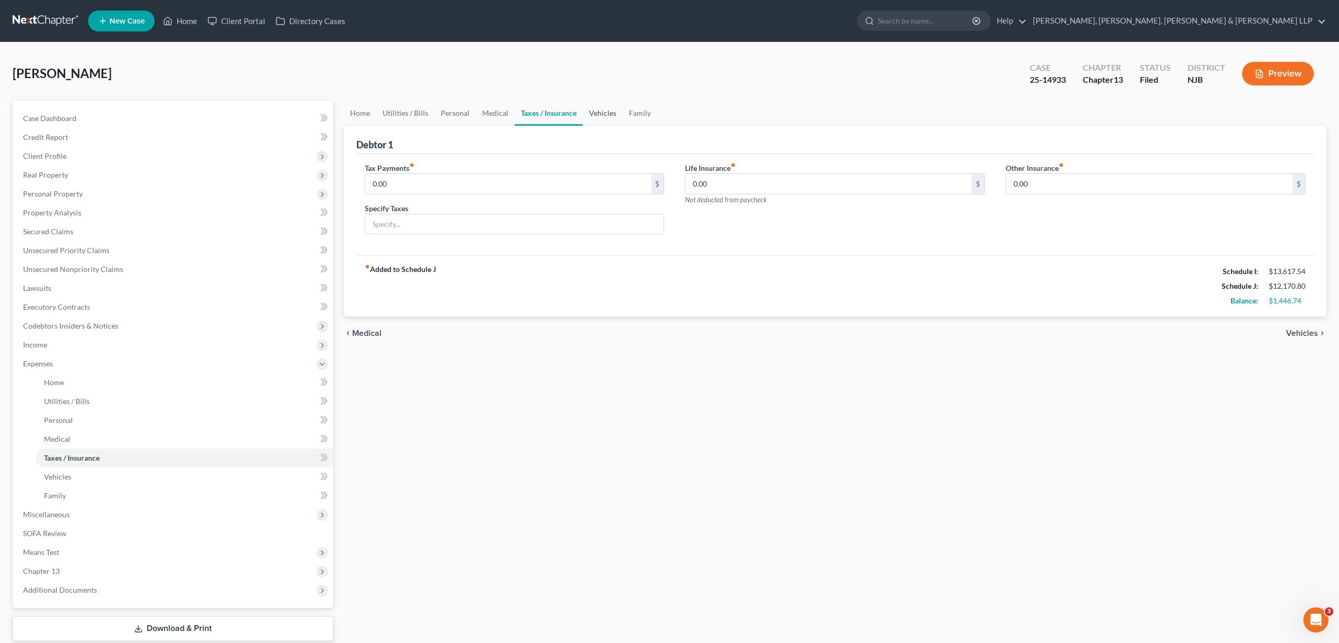
click at [595, 113] on link "Vehicles" at bounding box center [603, 113] width 40 height 25
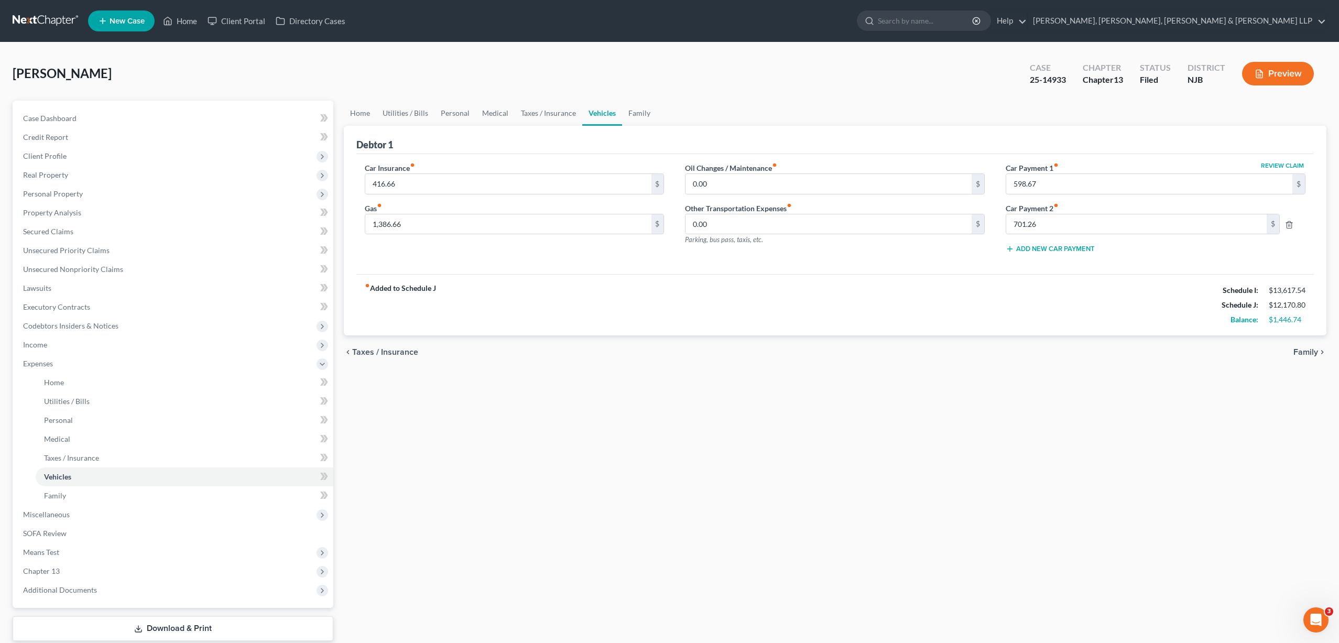
drag, startPoint x: 467, startPoint y: 447, endPoint x: 508, endPoint y: 411, distance: 55.0
click at [467, 446] on div "Home Utilities / Bills Personal Medical Taxes / Insurance Vehicles Family Debto…" at bounding box center [835, 385] width 993 height 568
type input "326"
click at [750, 226] on input "0.00" at bounding box center [828, 224] width 286 height 20
click at [753, 224] on input "0.00" at bounding box center [828, 224] width 286 height 20
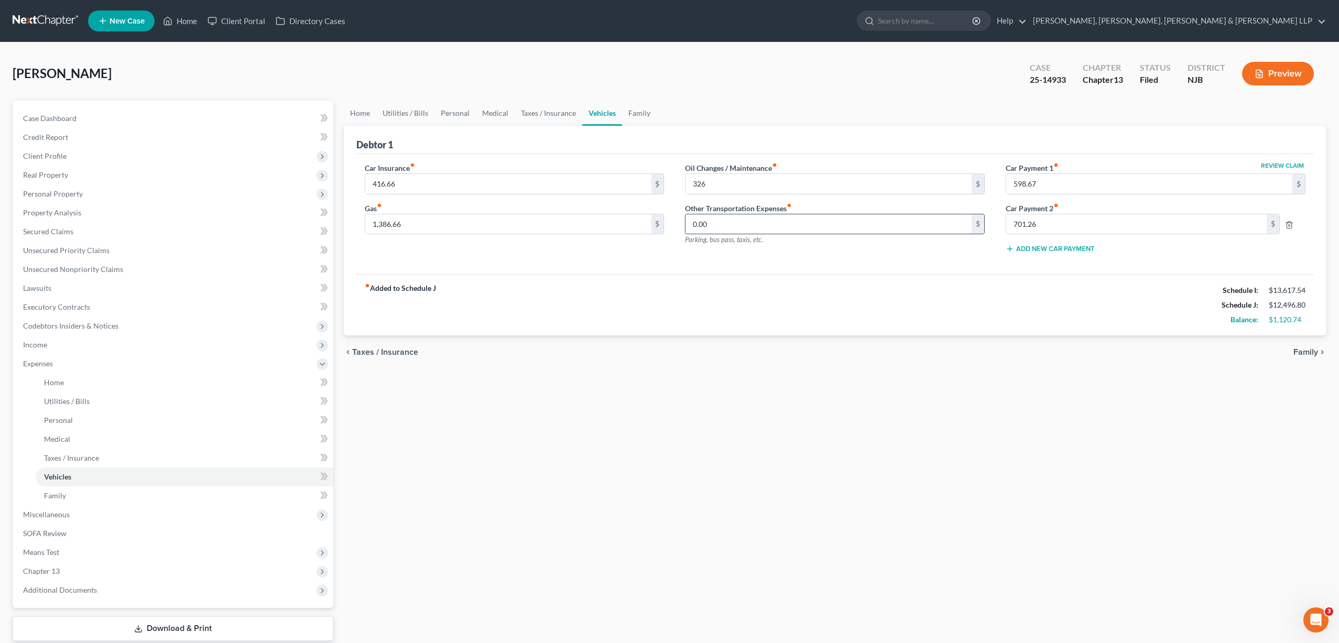
drag, startPoint x: 726, startPoint y: 225, endPoint x: 691, endPoint y: 223, distance: 35.7
click at [691, 225] on input "0.00" at bounding box center [828, 224] width 286 height 20
type input "245"
click at [743, 303] on div "fiber_manual_record Added to Schedule J Schedule I: $13,617.54 Schedule J: $12,…" at bounding box center [834, 304] width 957 height 61
click at [722, 264] on div "Car Insurance fiber_manual_record 416.66 $ Gas fiber_manual_record 1,386.66 $ O…" at bounding box center [834, 214] width 957 height 121
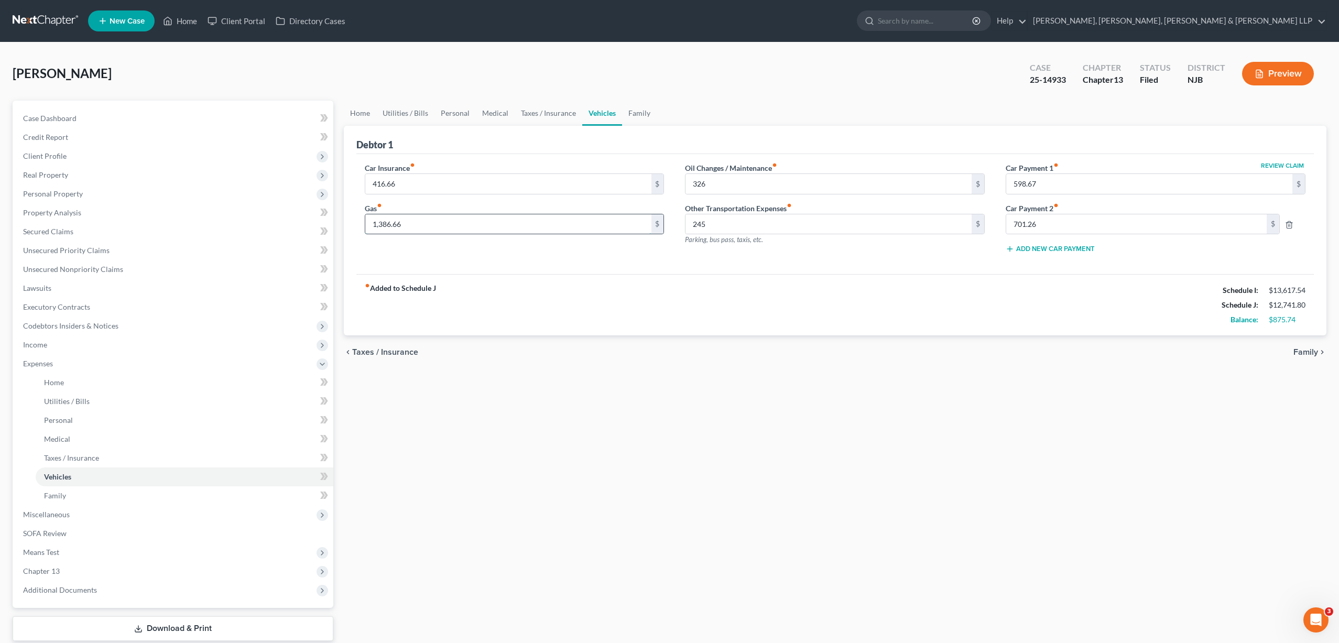
click at [419, 223] on input "1,386.66" at bounding box center [508, 224] width 286 height 20
click at [421, 224] on input "1,386.66" at bounding box center [508, 224] width 286 height 20
type input "368"
click at [471, 264] on div "Car Insurance fiber_manual_record 416.66 $ Gas fiber_manual_record 368 $ Oil Ch…" at bounding box center [834, 214] width 957 height 121
click at [362, 115] on link "Home" at bounding box center [360, 113] width 32 height 25
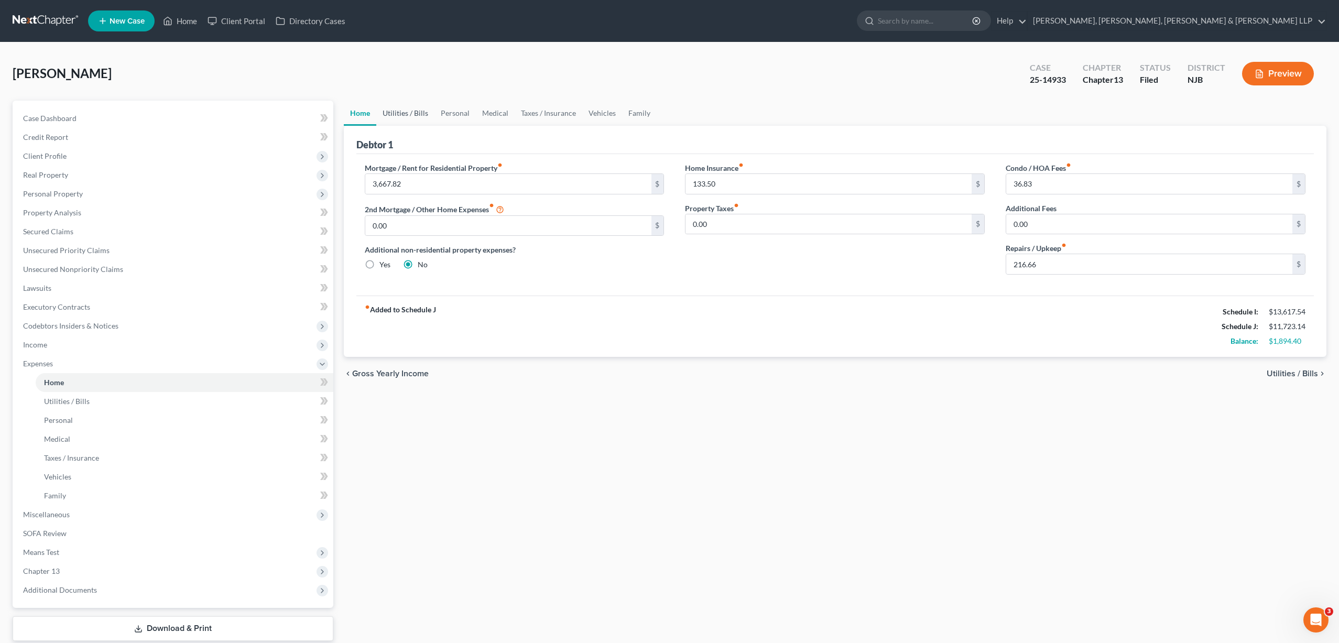
click at [399, 113] on link "Utilities / Bills" at bounding box center [405, 113] width 58 height 25
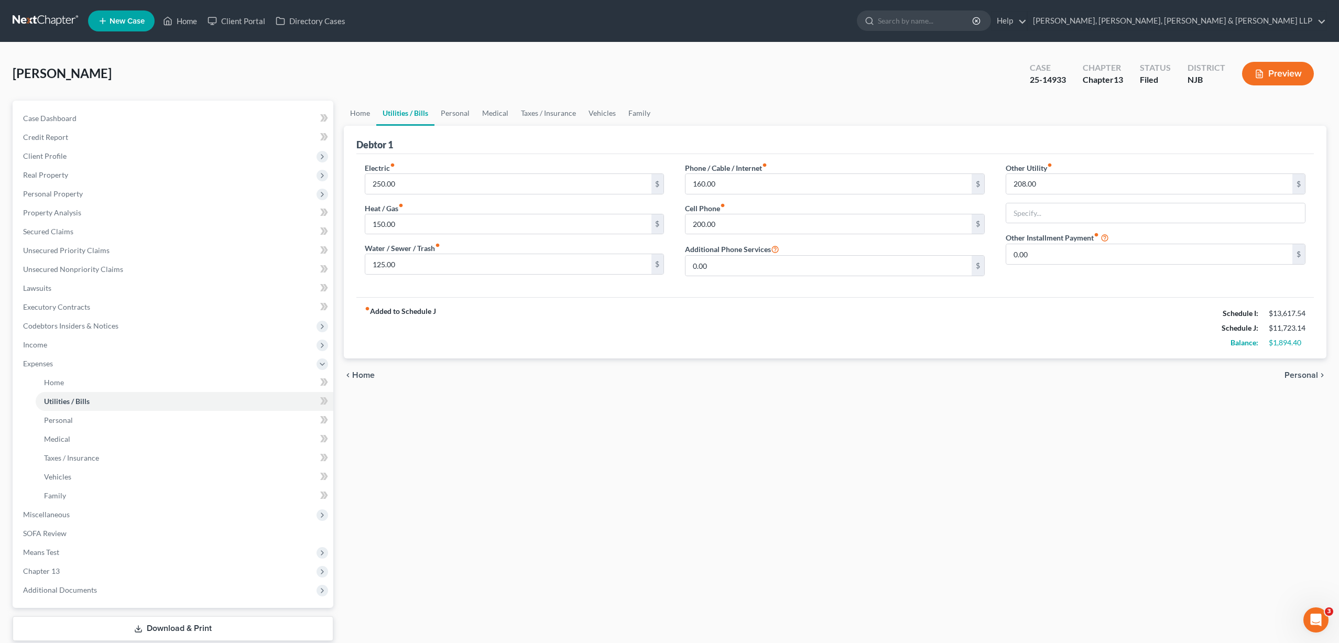
click at [937, 380] on div "chevron_left Home Personal chevron_right" at bounding box center [835, 375] width 983 height 34
click at [607, 112] on link "Vehicles" at bounding box center [602, 113] width 40 height 25
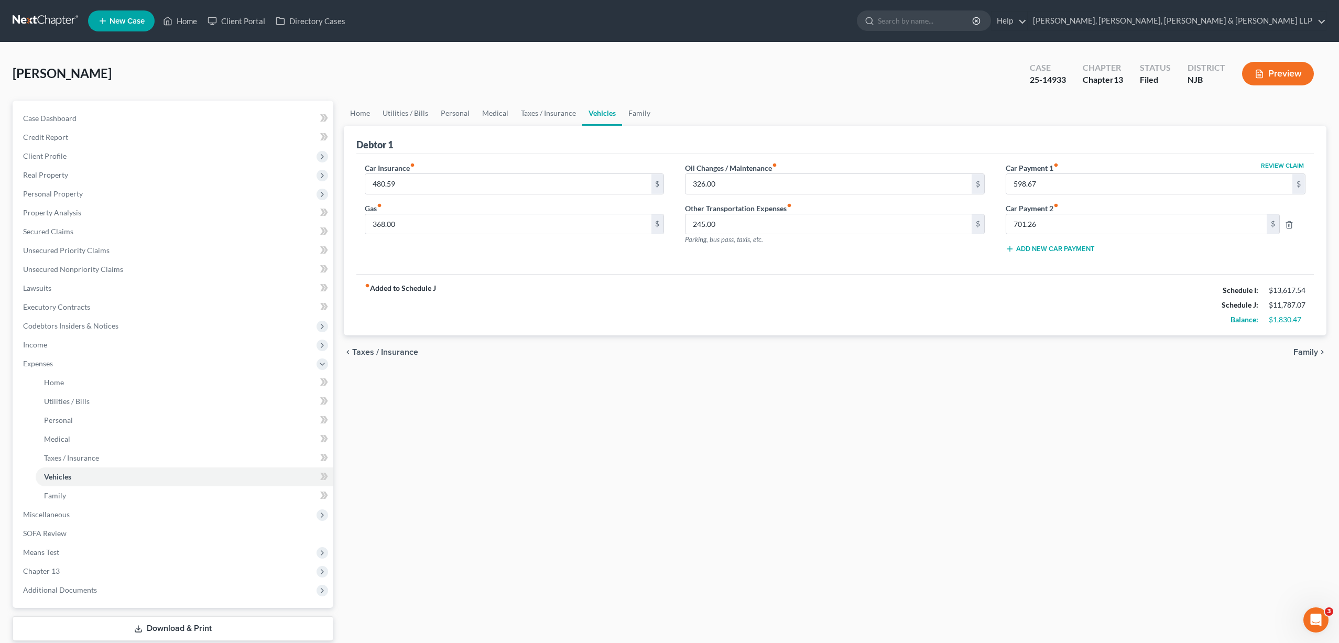
click at [898, 344] on div "chevron_left Taxes / Insurance Family chevron_right" at bounding box center [835, 352] width 983 height 34
click at [595, 420] on div "Home Utilities / Bills Personal Medical Taxes / Insurance Vehicles Family Debto…" at bounding box center [835, 385] width 993 height 568
type input "480.59"
click at [518, 370] on div "Home Utilities / Bills Personal Medical Taxes / Insurance Vehicles Family Debto…" at bounding box center [835, 385] width 993 height 568
click at [51, 361] on span "Expenses" at bounding box center [38, 363] width 30 height 9
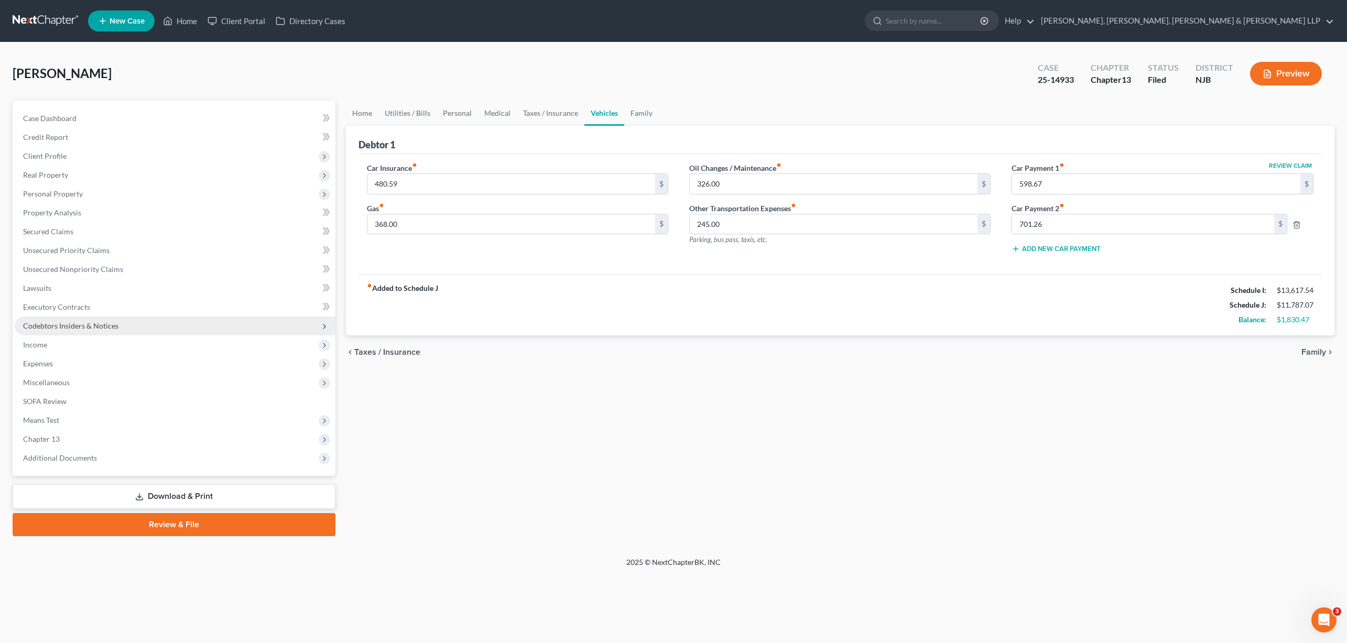
click at [78, 328] on span "Codebtors Insiders & Notices" at bounding box center [70, 325] width 95 height 9
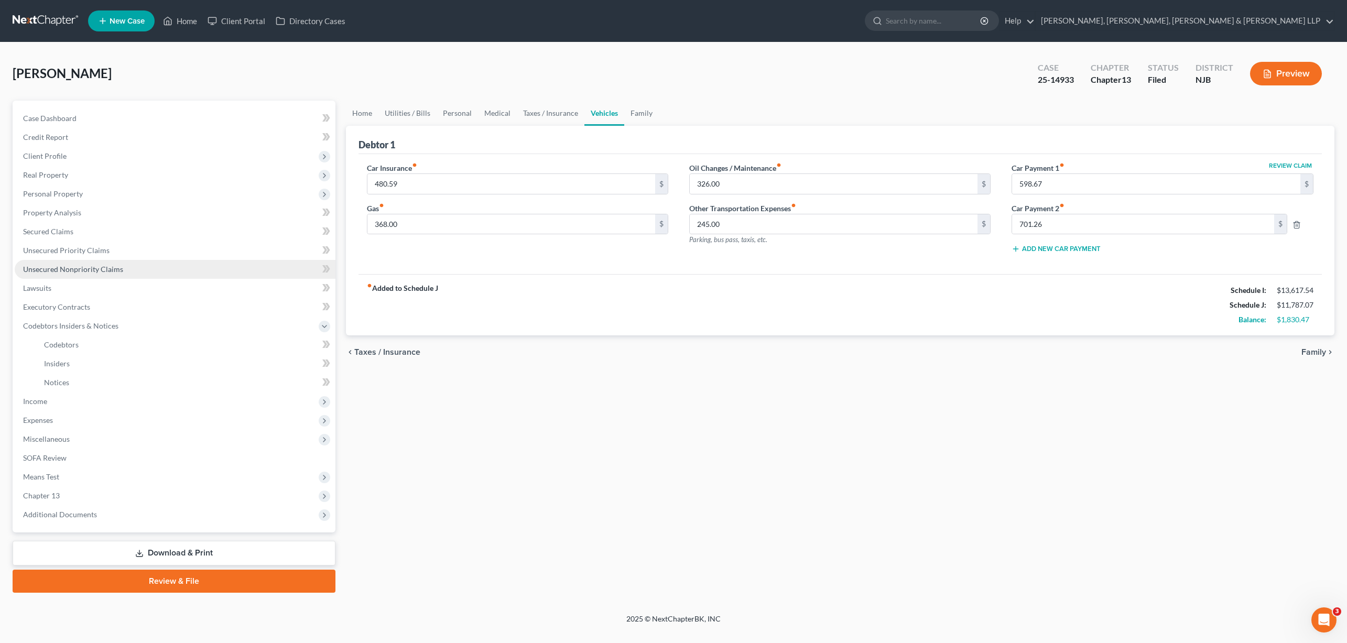
click at [82, 269] on span "Unsecured Nonpriority Claims" at bounding box center [73, 269] width 100 height 9
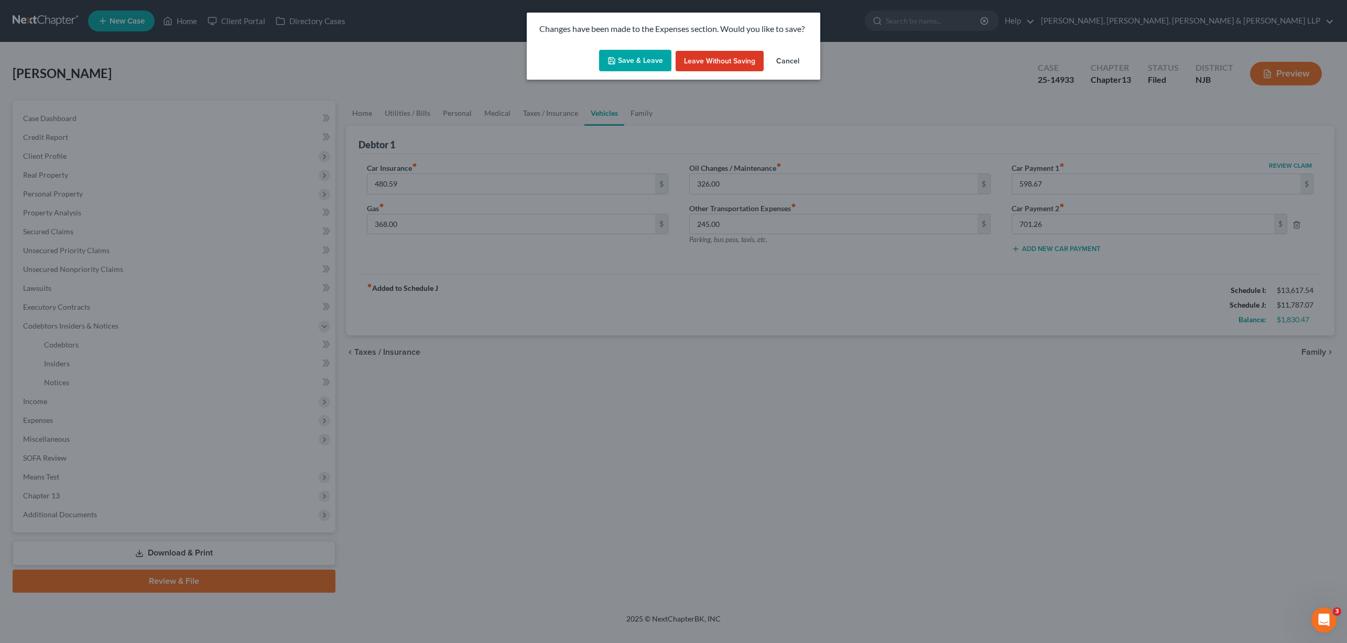
click at [615, 58] on icon "button" at bounding box center [611, 61] width 6 height 6
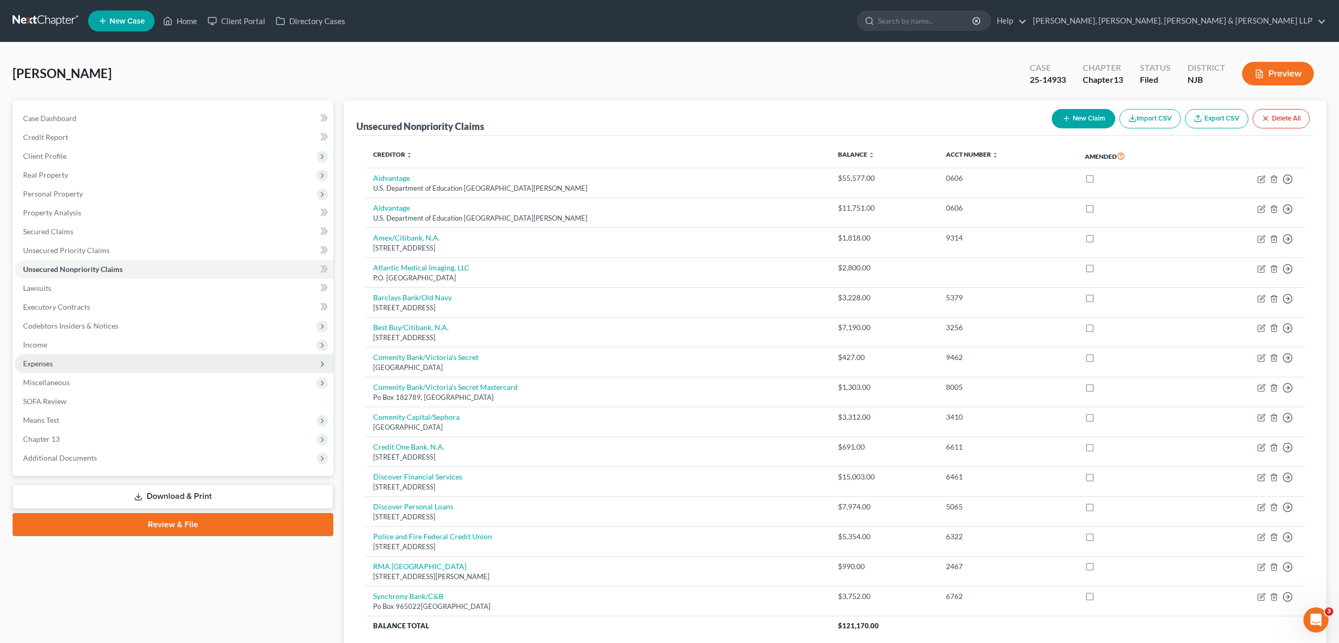
click at [52, 363] on span "Expenses" at bounding box center [38, 363] width 30 height 9
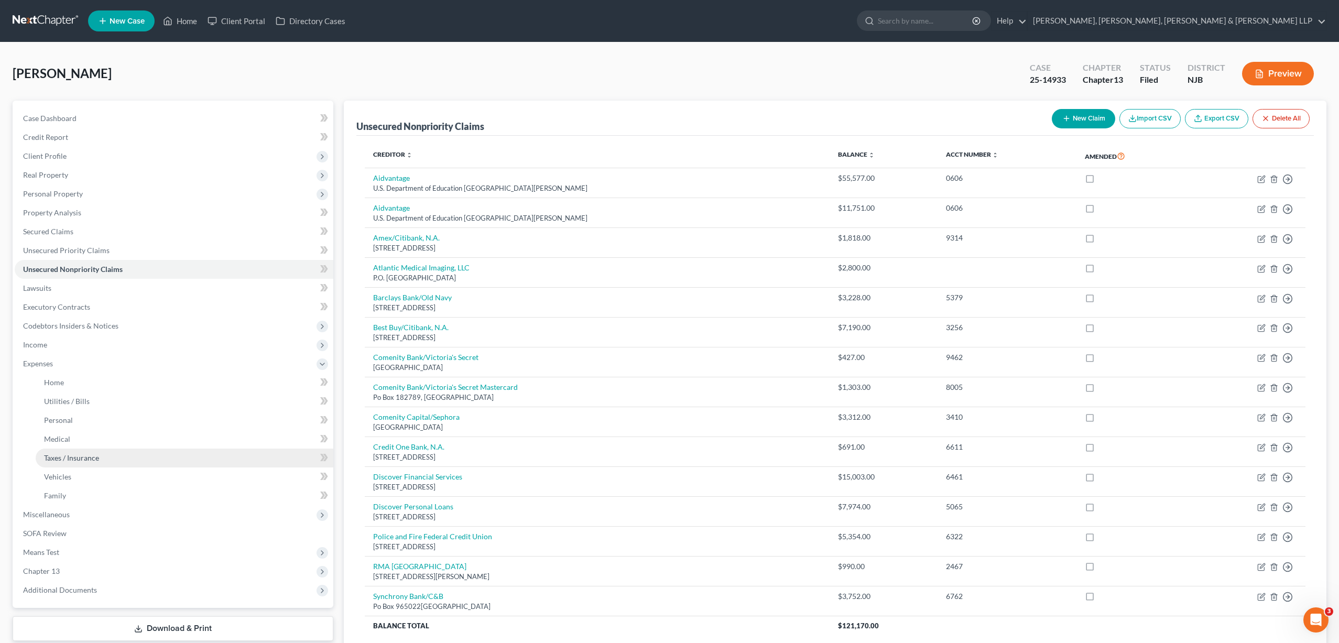
click at [65, 458] on span "Taxes / Insurance" at bounding box center [71, 457] width 55 height 9
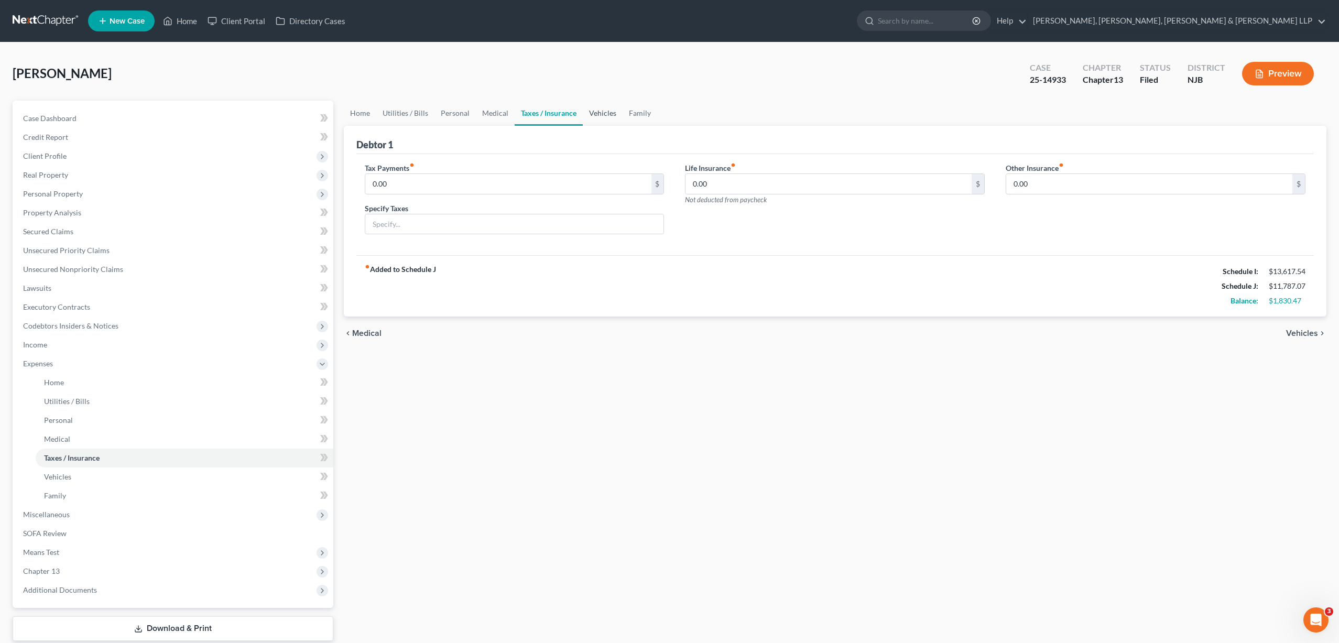
click at [604, 110] on link "Vehicles" at bounding box center [603, 113] width 40 height 25
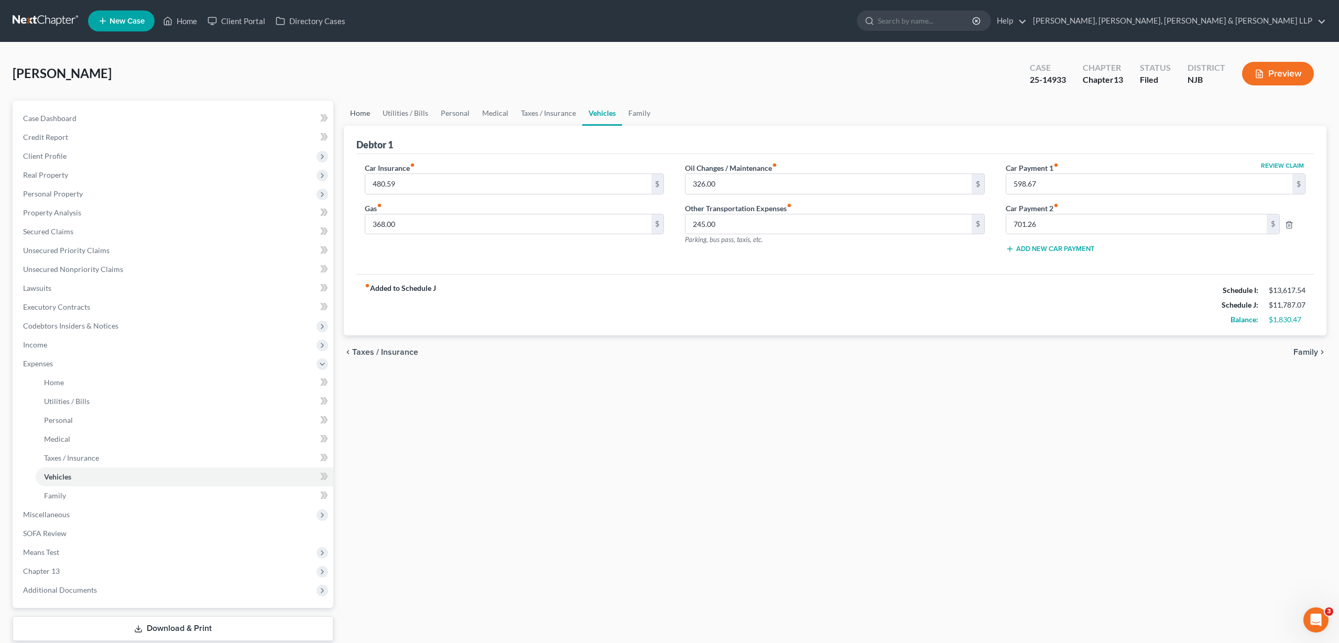
click at [361, 115] on link "Home" at bounding box center [360, 113] width 32 height 25
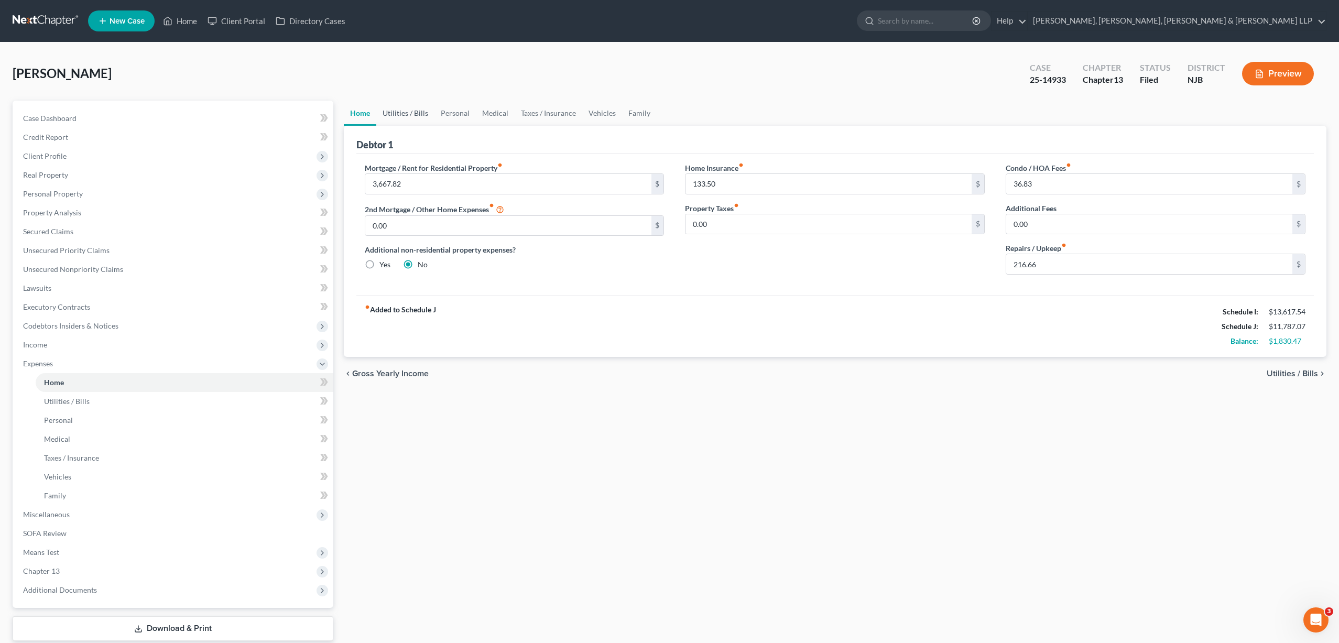
click at [412, 113] on link "Utilities / Bills" at bounding box center [405, 113] width 58 height 25
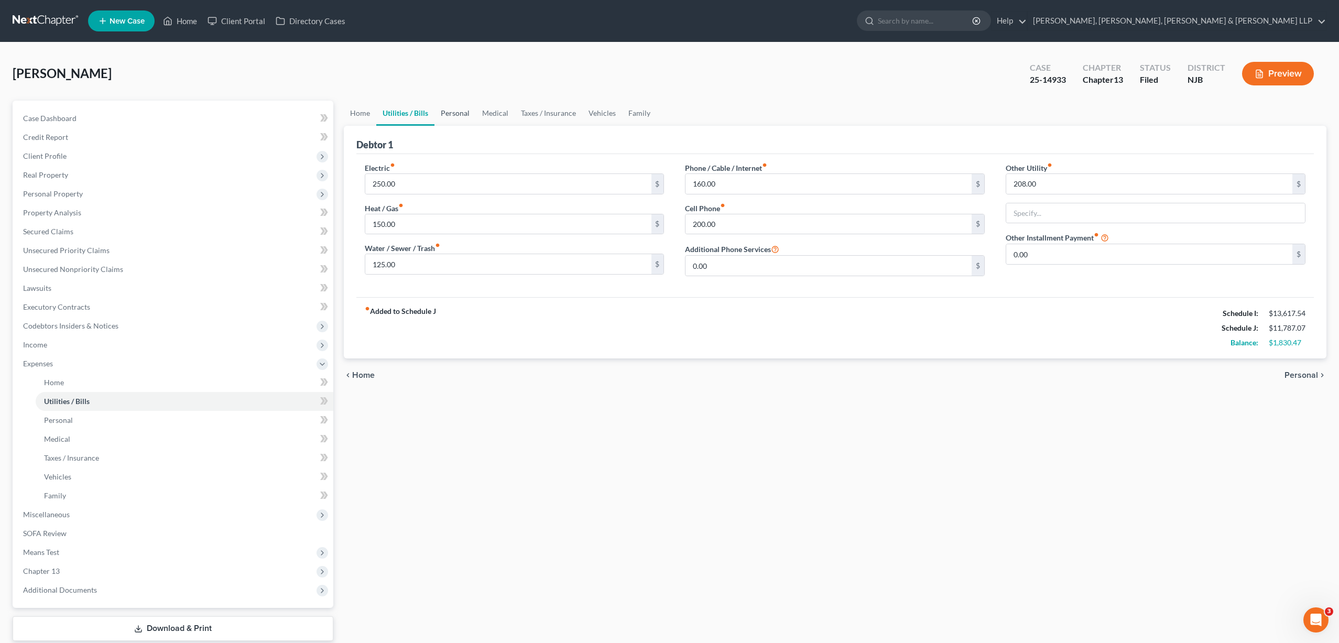
click at [456, 114] on link "Personal" at bounding box center [454, 113] width 41 height 25
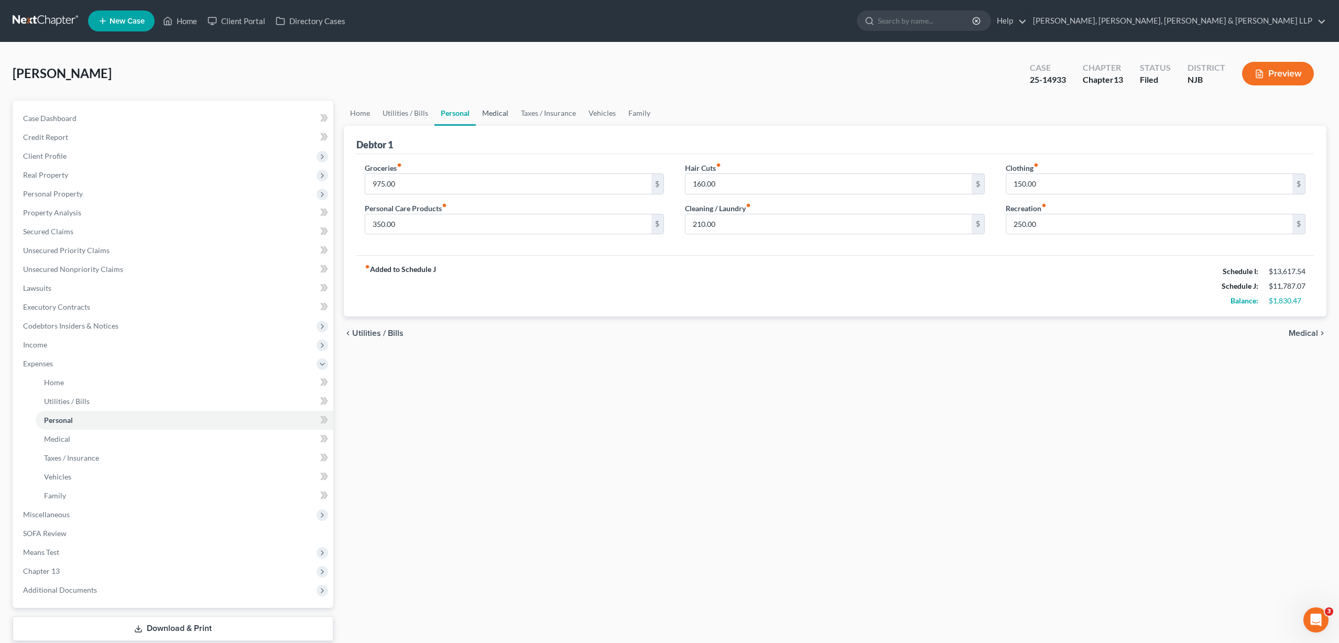
click at [489, 113] on link "Medical" at bounding box center [495, 113] width 39 height 25
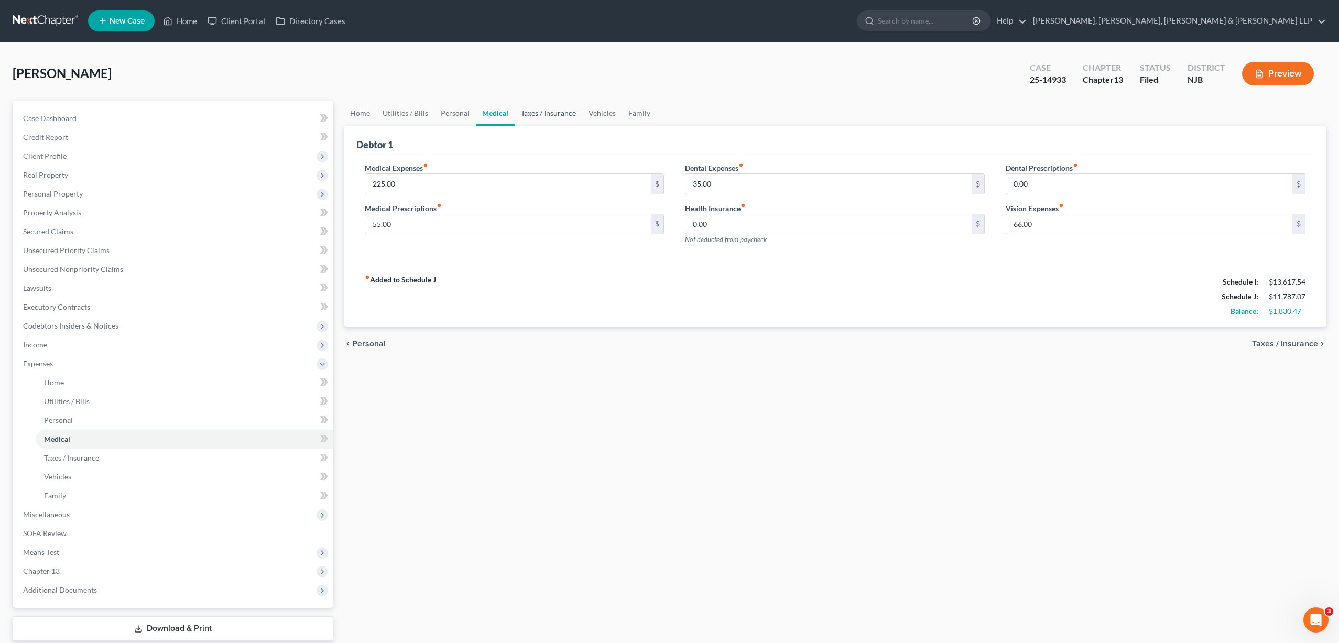
click at [545, 112] on link "Taxes / Insurance" at bounding box center [549, 113] width 68 height 25
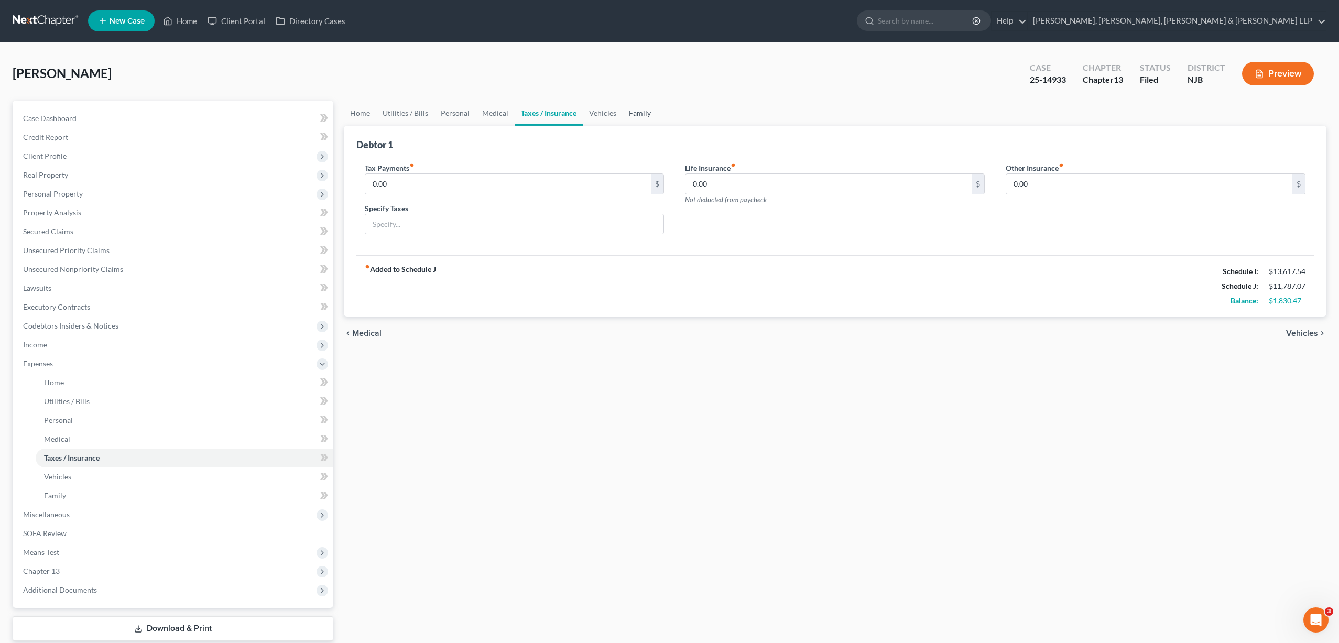
click at [633, 114] on link "Family" at bounding box center [640, 113] width 35 height 25
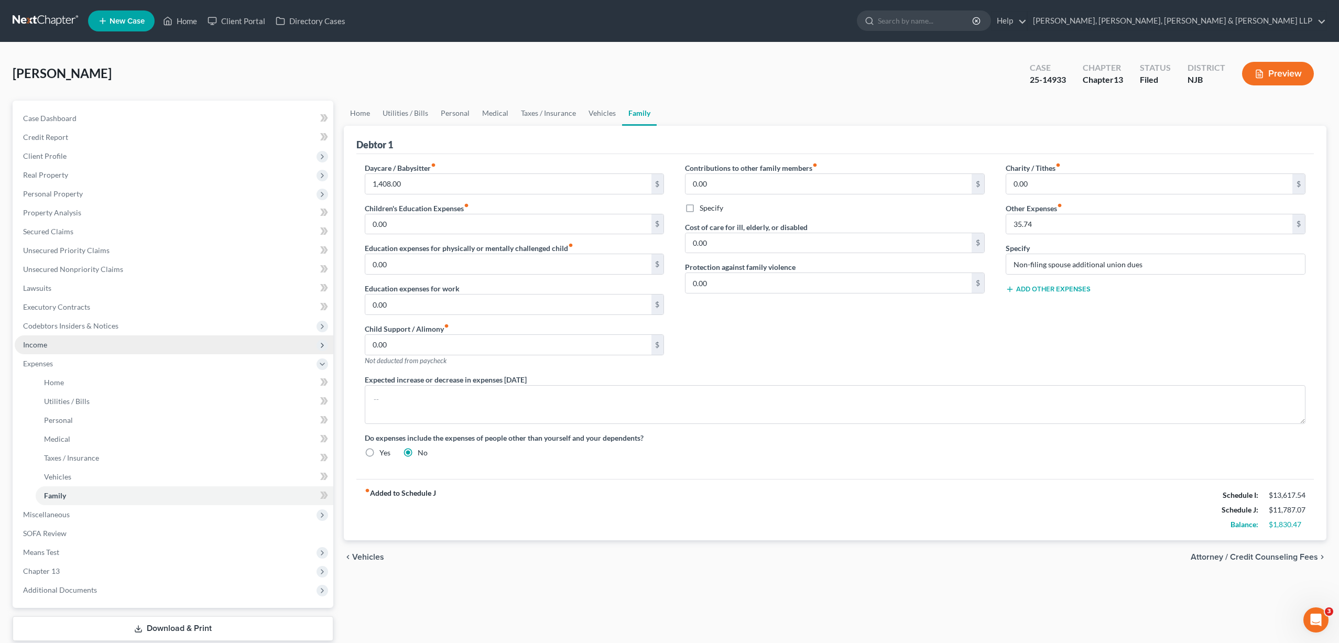
click at [78, 345] on span "Income" at bounding box center [174, 344] width 319 height 19
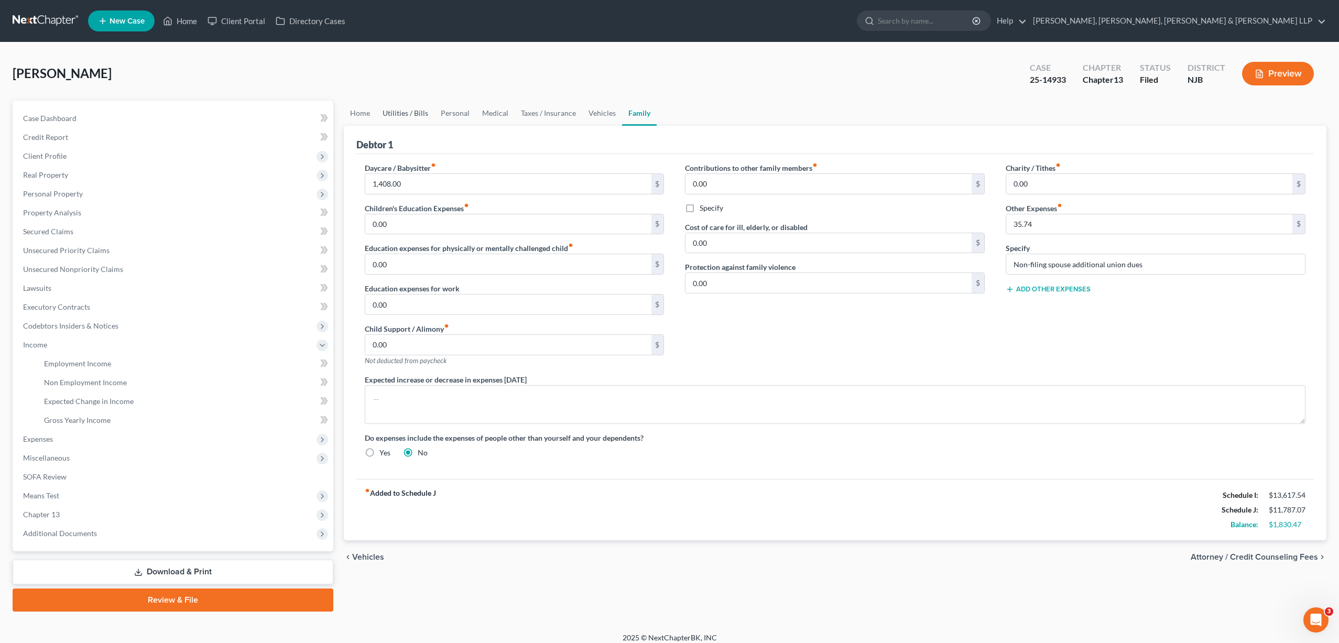
click at [395, 114] on link "Utilities / Bills" at bounding box center [405, 113] width 58 height 25
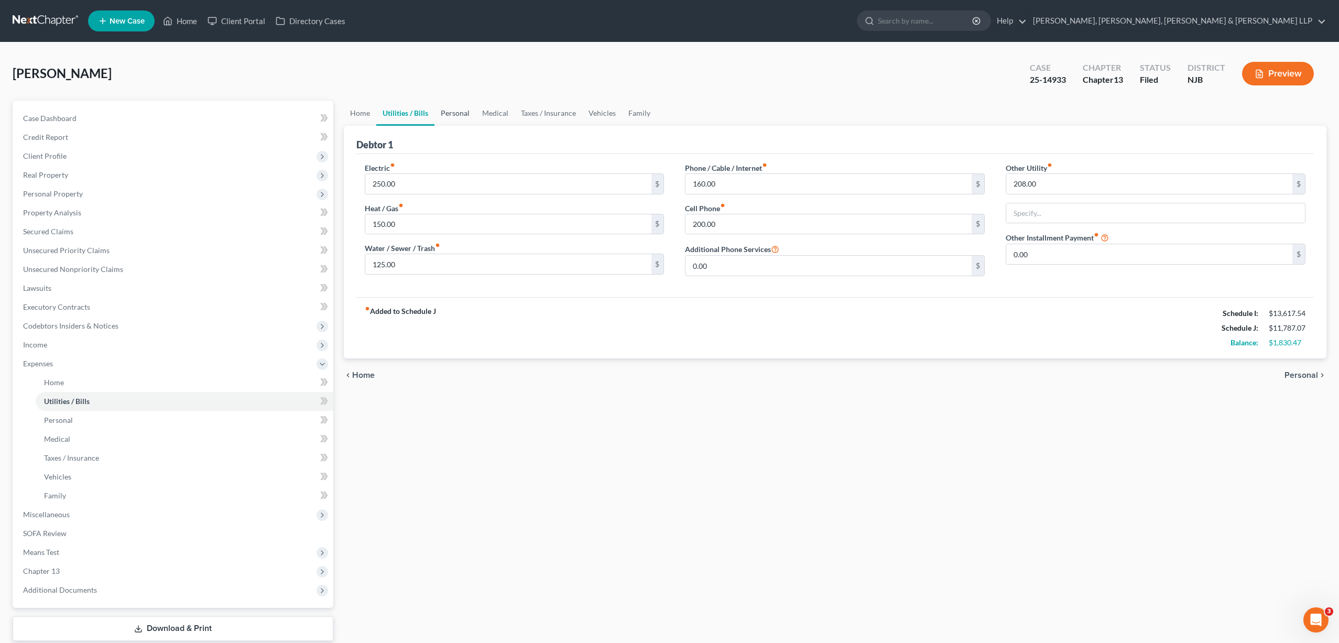
click at [459, 111] on link "Personal" at bounding box center [454, 113] width 41 height 25
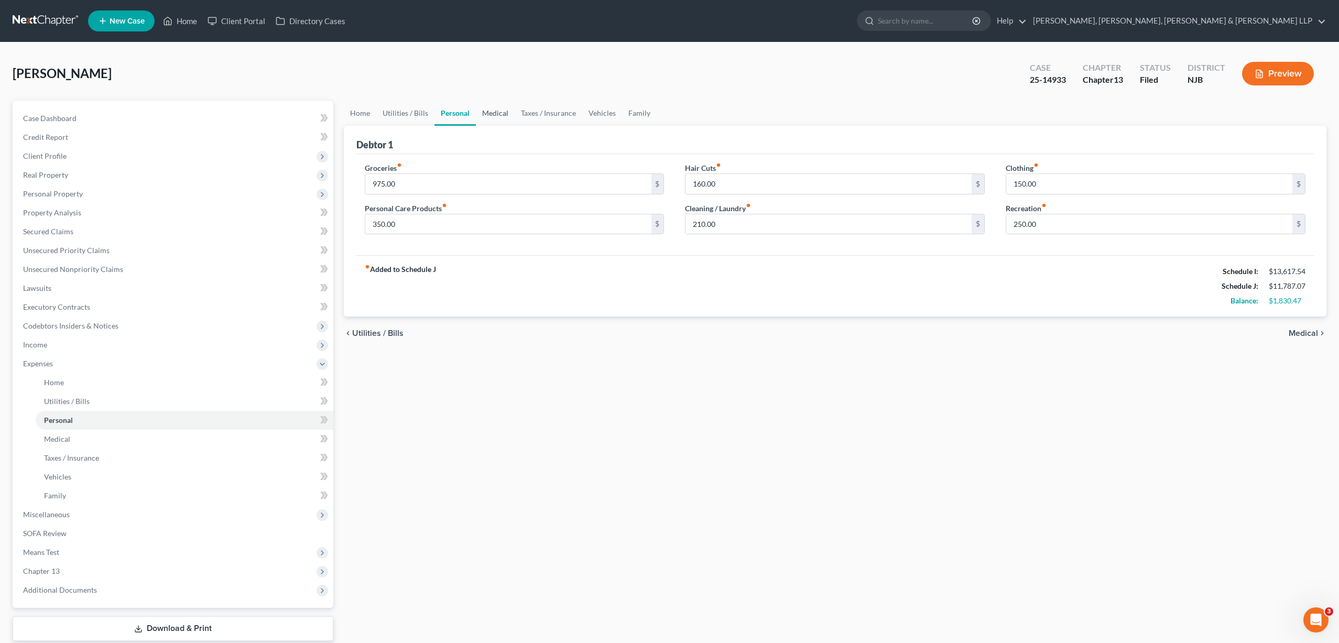
click at [497, 111] on link "Medical" at bounding box center [495, 113] width 39 height 25
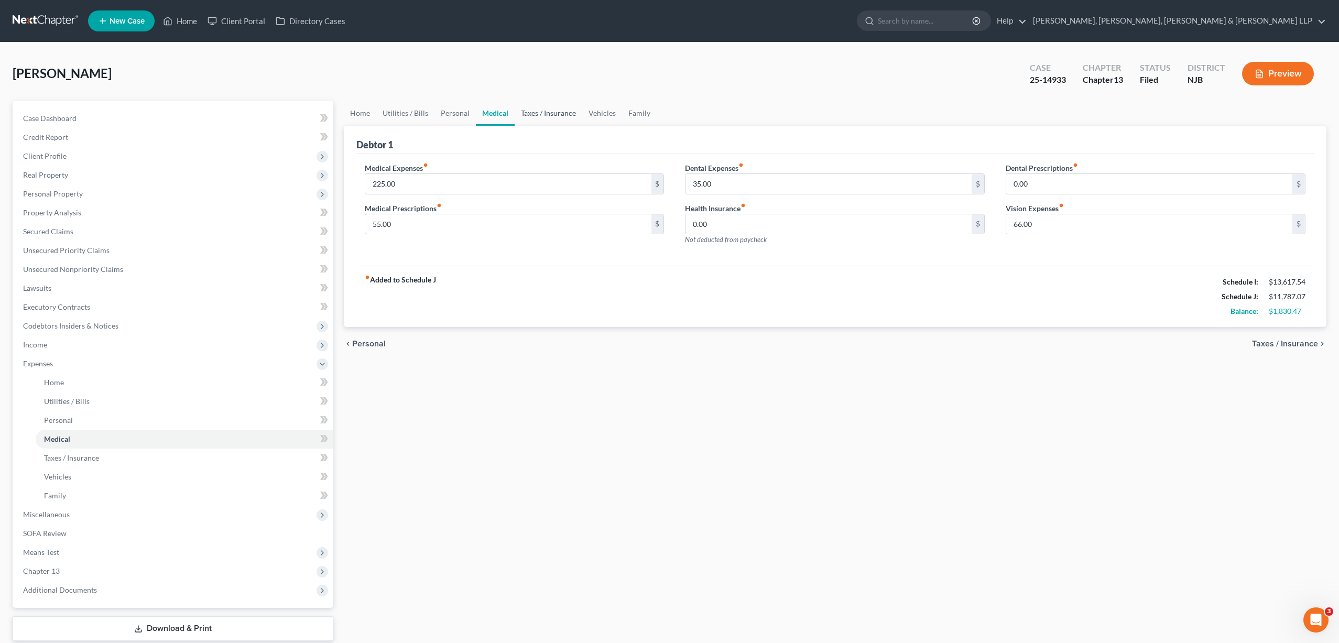
click at [540, 114] on link "Taxes / Insurance" at bounding box center [549, 113] width 68 height 25
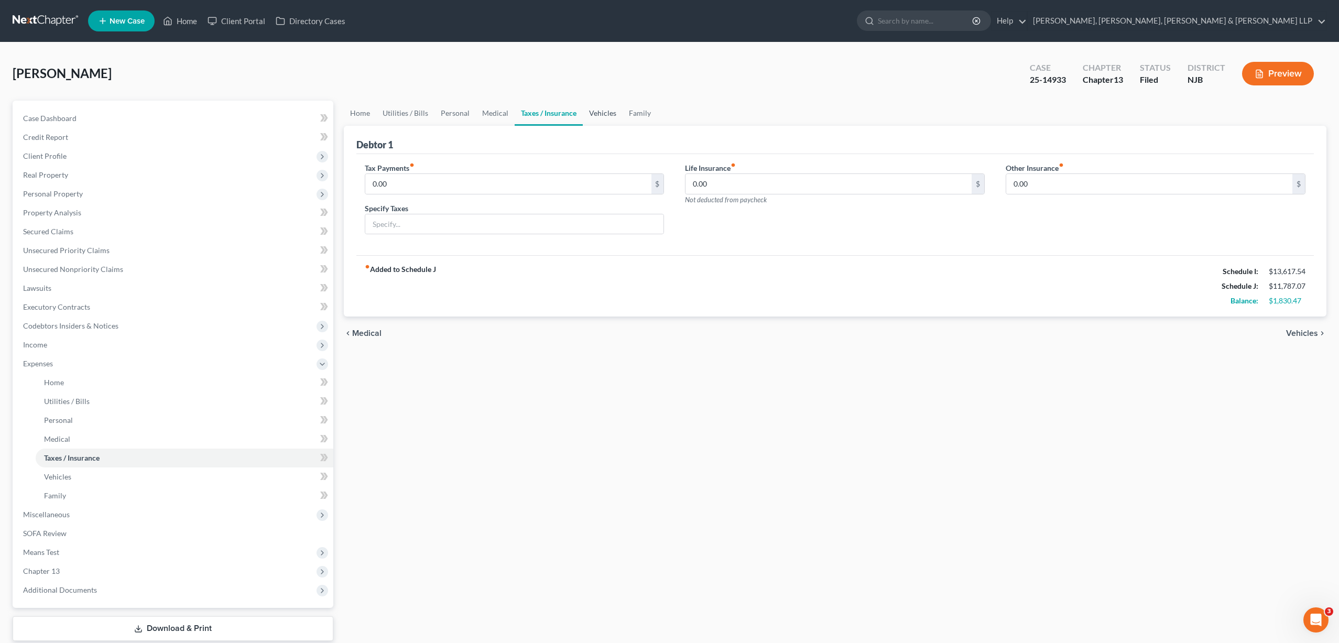
click at [593, 118] on link "Vehicles" at bounding box center [603, 113] width 40 height 25
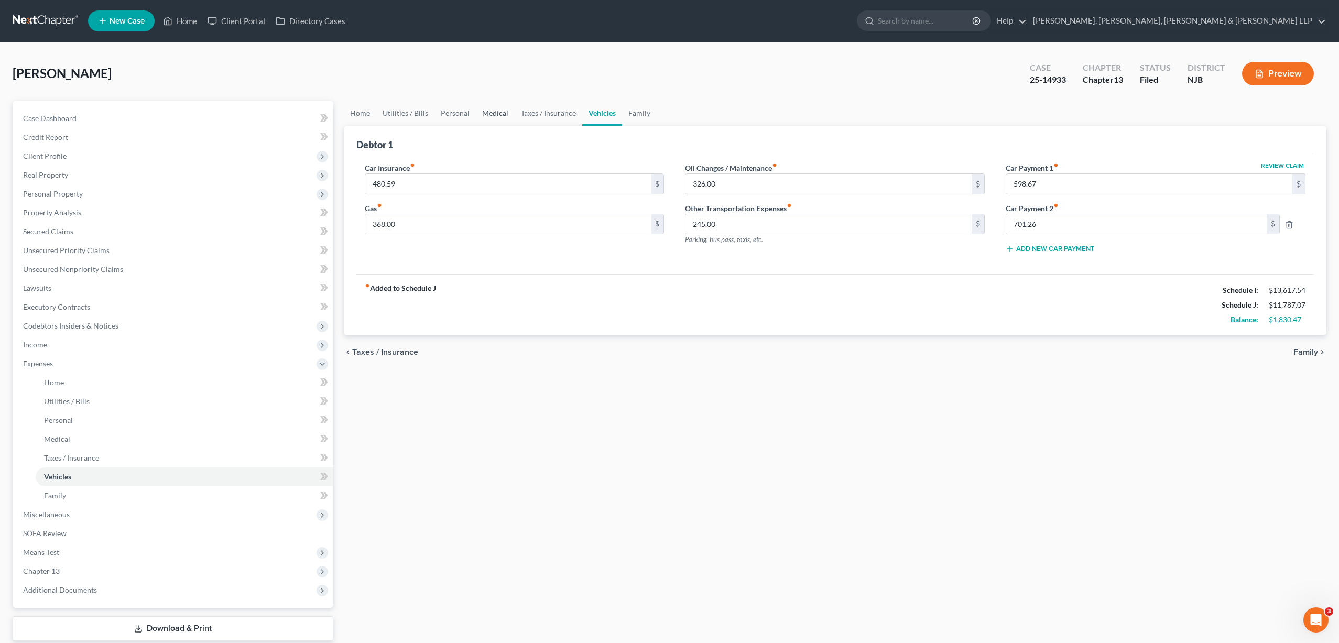
drag, startPoint x: 492, startPoint y: 115, endPoint x: 499, endPoint y: 115, distance: 7.3
click at [492, 115] on link "Medical" at bounding box center [495, 113] width 39 height 25
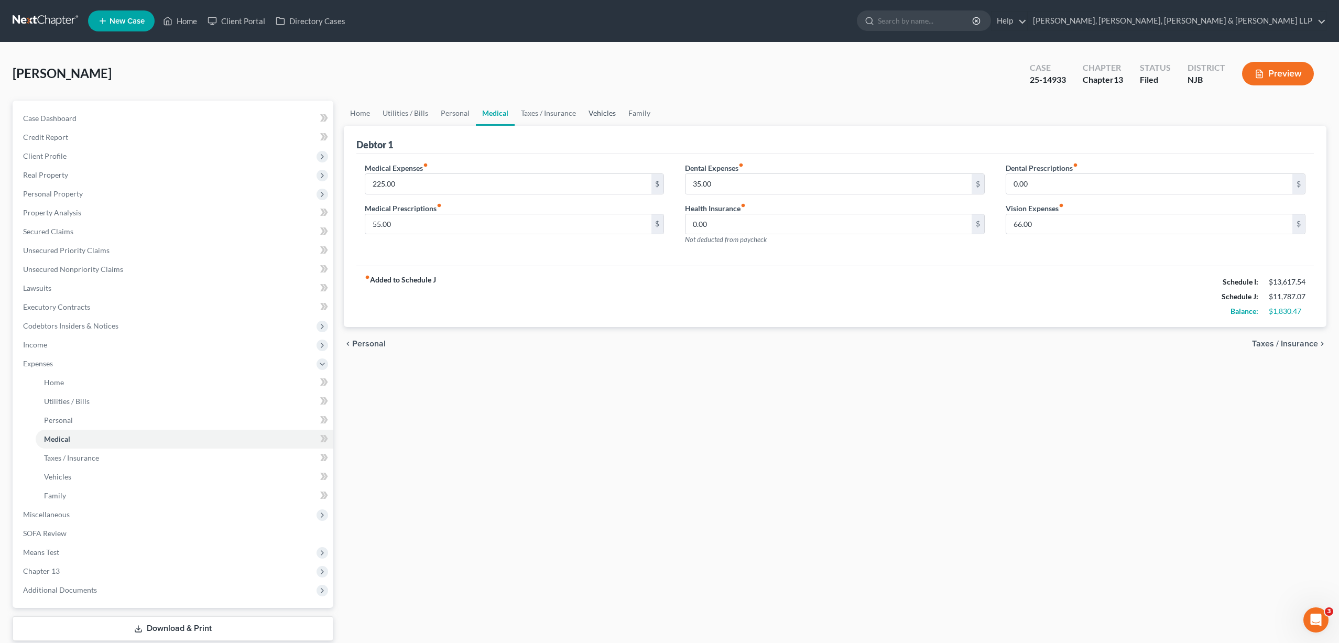
click at [601, 113] on link "Vehicles" at bounding box center [602, 113] width 40 height 25
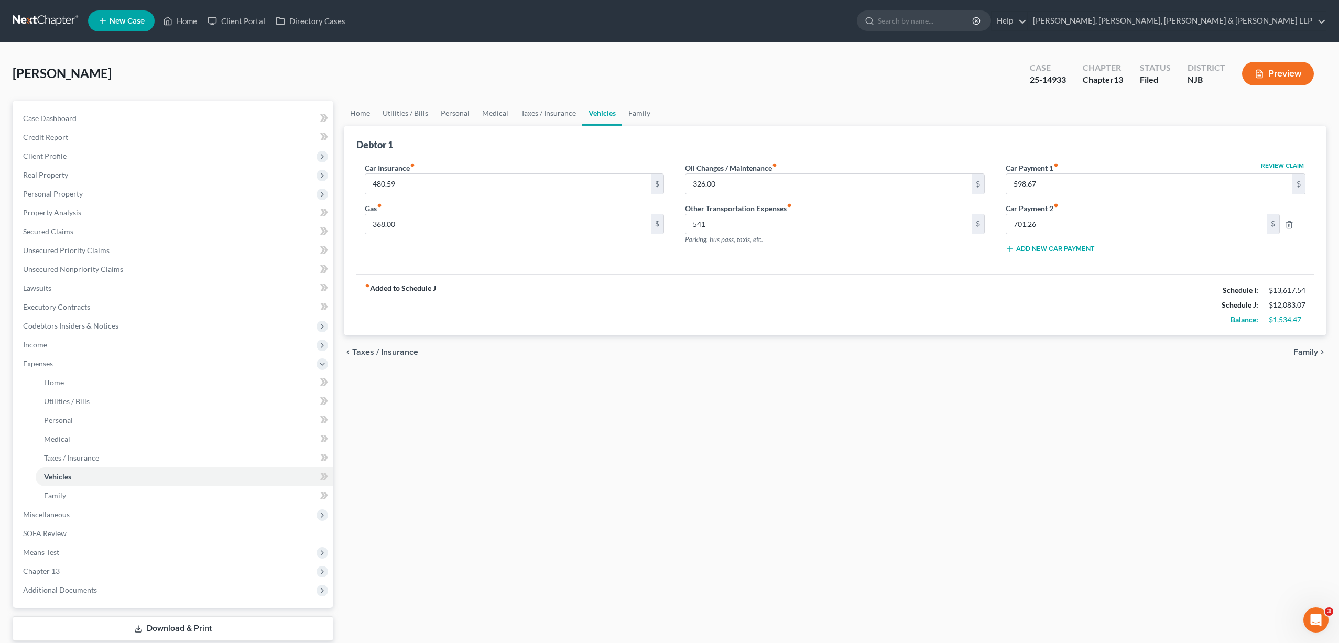
click at [740, 273] on div "Debtor 1 Car Insurance fiber_manual_record 480.59 $ Gas fiber_manual_record 368…" at bounding box center [835, 231] width 983 height 210
click at [784, 420] on div "Home Utilities / Bills Personal Medical Taxes / Insurance Vehicles Family Debto…" at bounding box center [835, 385] width 993 height 568
click at [833, 346] on div "chevron_left Taxes / Insurance Family chevron_right" at bounding box center [835, 352] width 983 height 34
click at [631, 285] on div "fiber_manual_record Added to Schedule J Schedule I: $13,617.54 Schedule J: $12,…" at bounding box center [834, 304] width 957 height 61
click at [62, 347] on span "Income" at bounding box center [174, 344] width 319 height 19
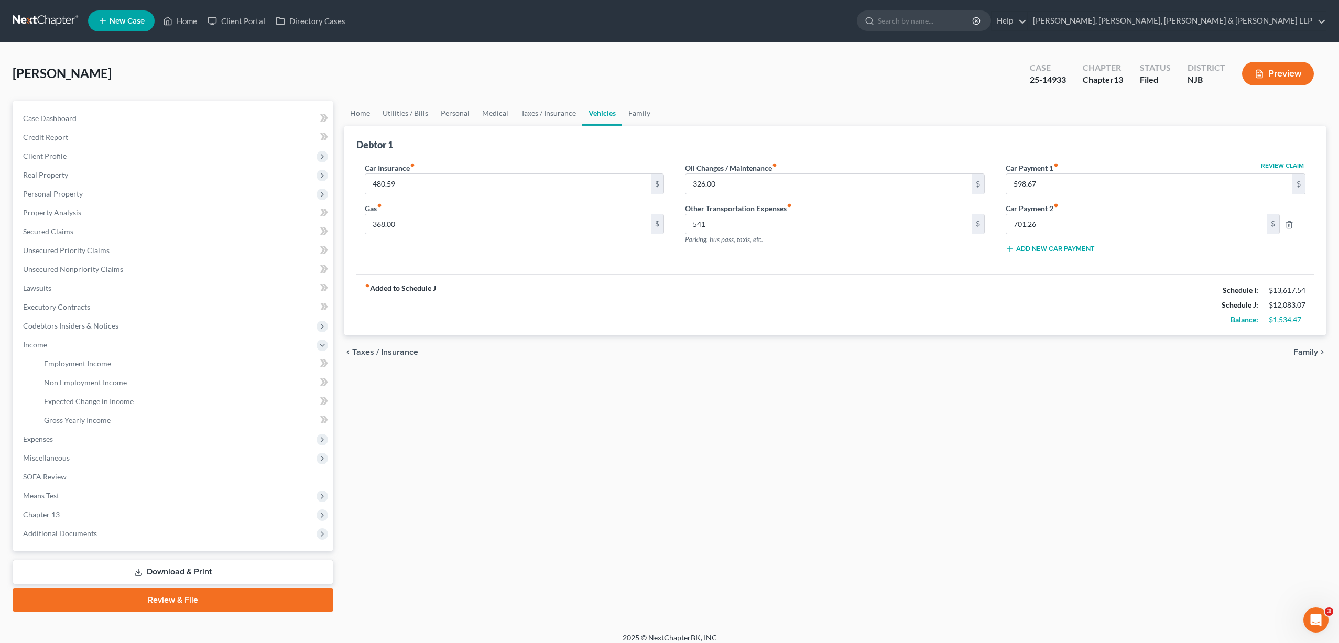
click at [857, 476] on div "Home Utilities / Bills Personal Medical Taxes / Insurance Vehicles Family Debto…" at bounding box center [835, 356] width 993 height 511
click at [182, 18] on link "Home" at bounding box center [180, 21] width 45 height 19
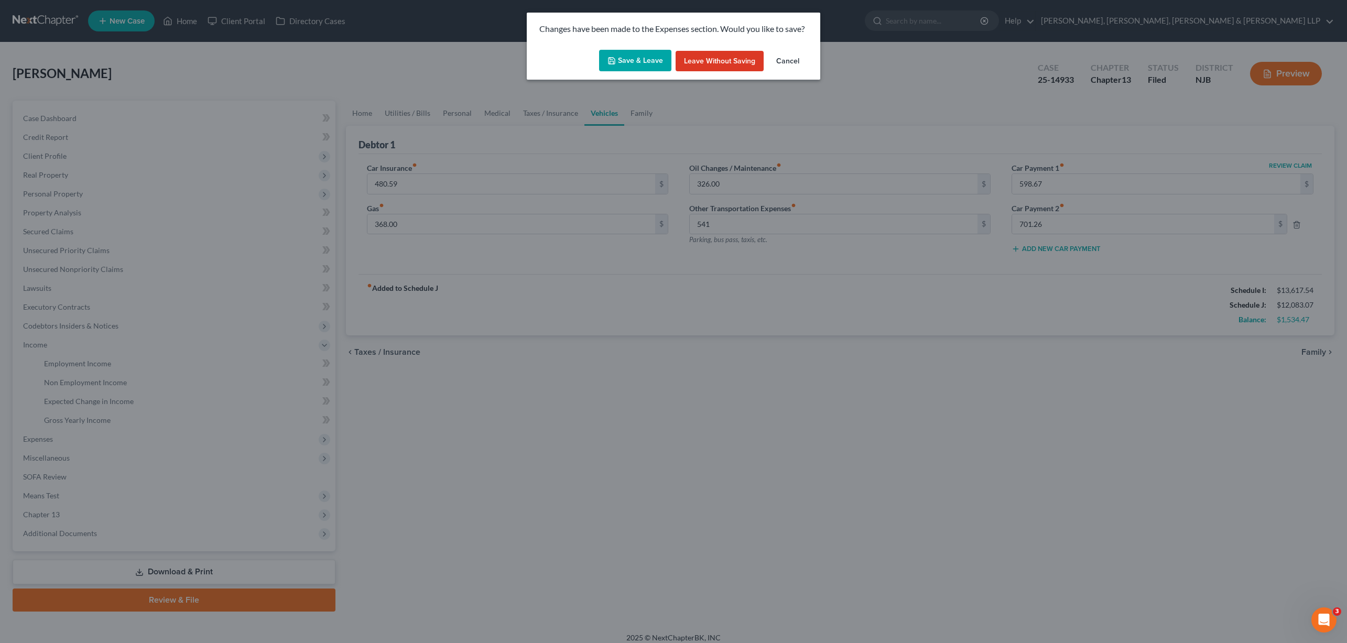
click at [641, 60] on button "Save & Leave" at bounding box center [635, 61] width 72 height 22
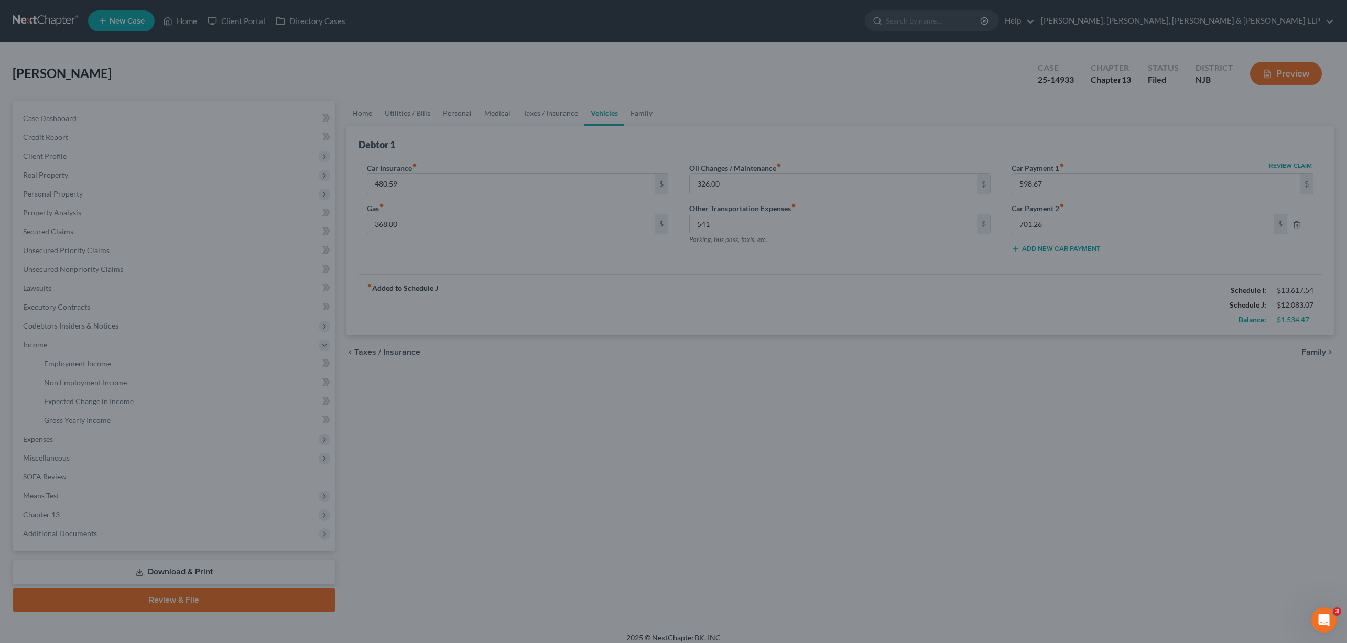
type input "541.00"
